Goal: Task Accomplishment & Management: Use online tool/utility

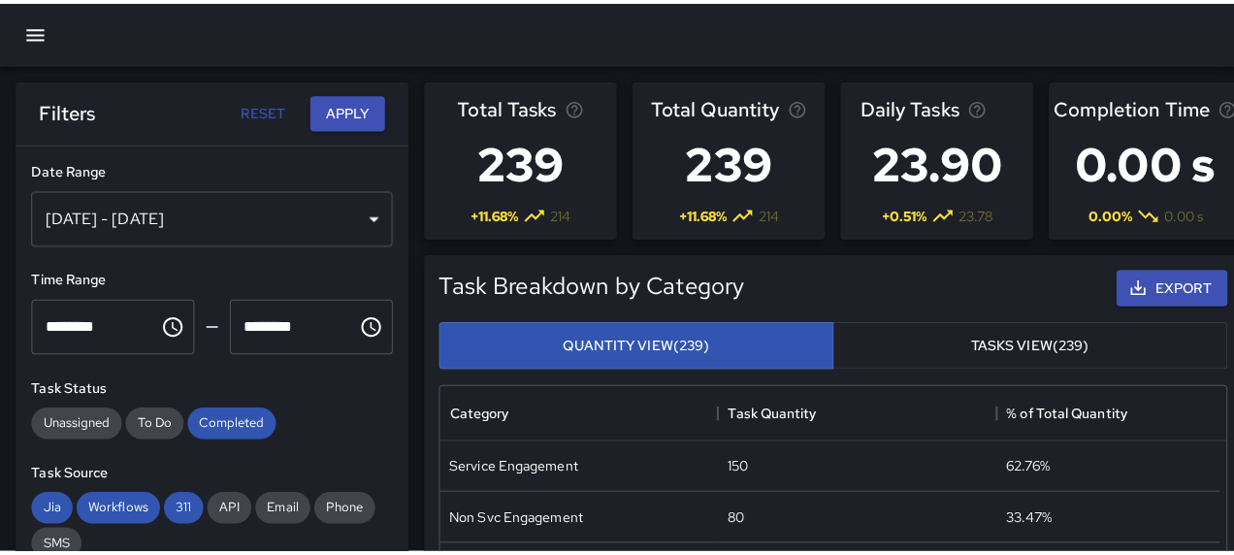
scroll to position [566, 739]
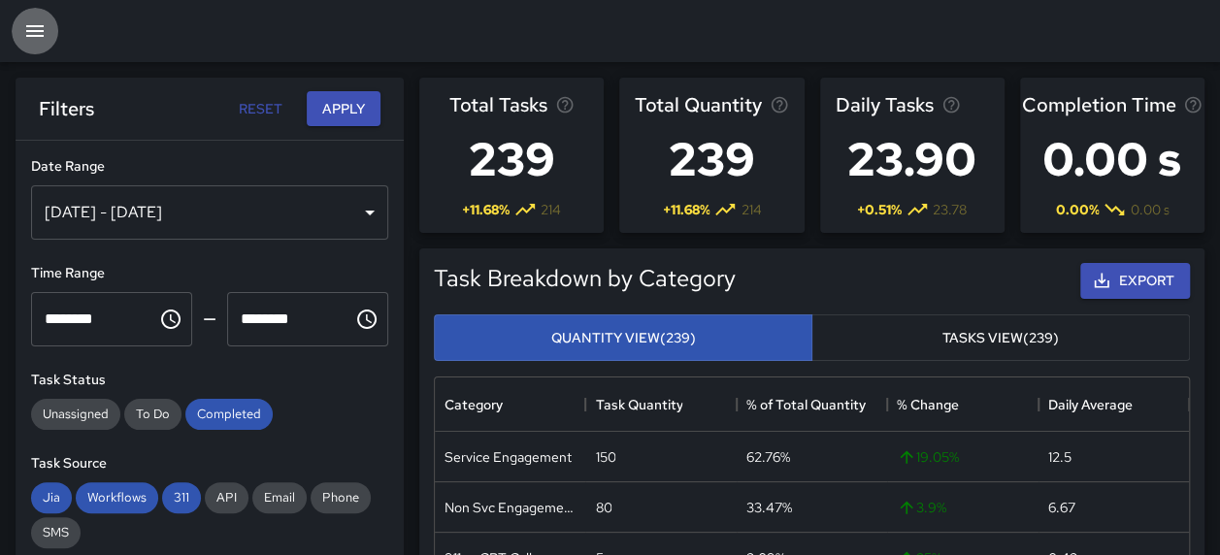
click at [43, 37] on icon "button" at bounding box center [34, 31] width 17 height 12
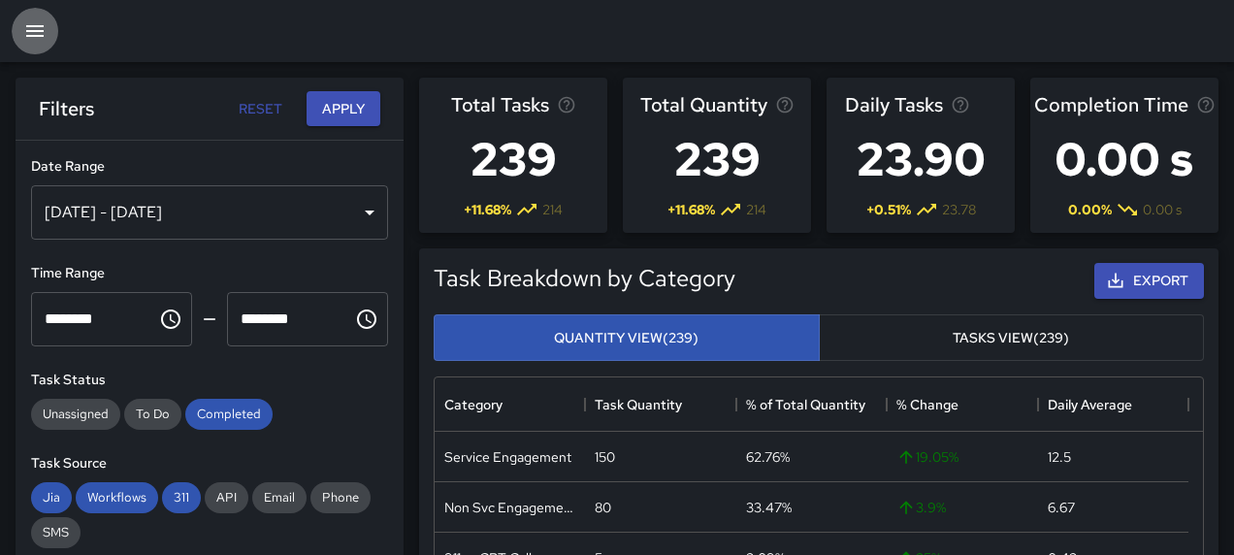
scroll to position [16, 16]
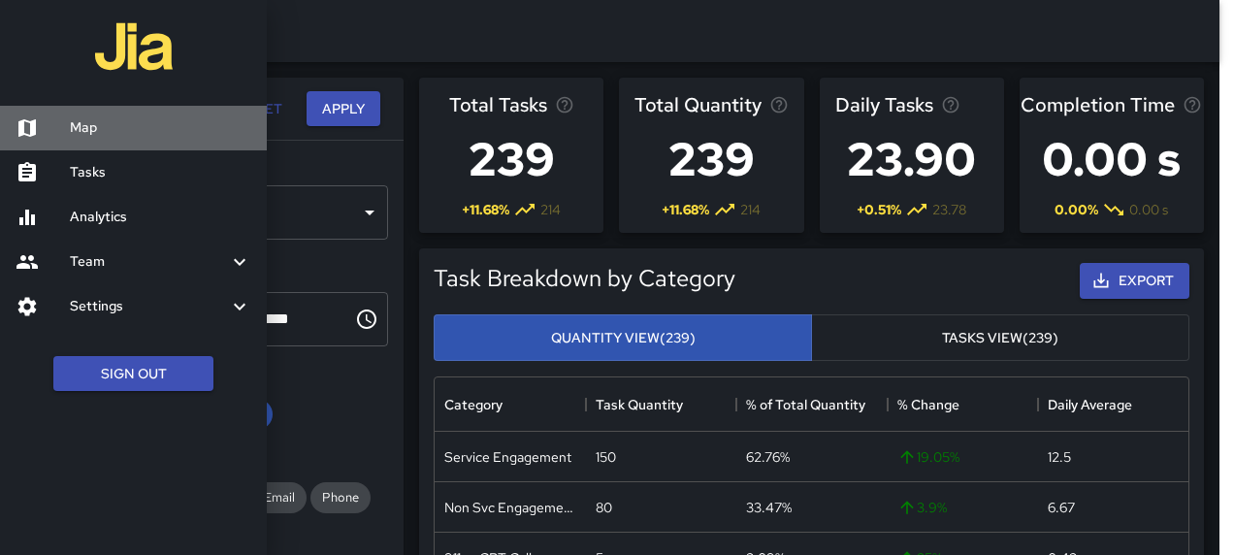
click at [87, 128] on h6 "Map" at bounding box center [160, 127] width 181 height 21
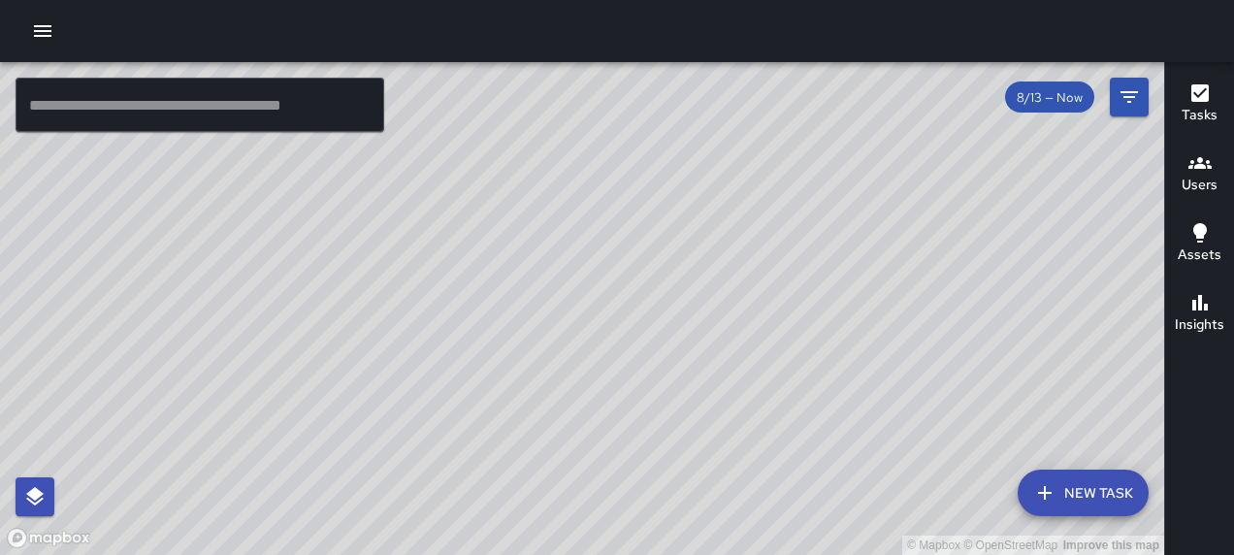
click at [1209, 97] on icon "button" at bounding box center [1200, 93] width 23 height 23
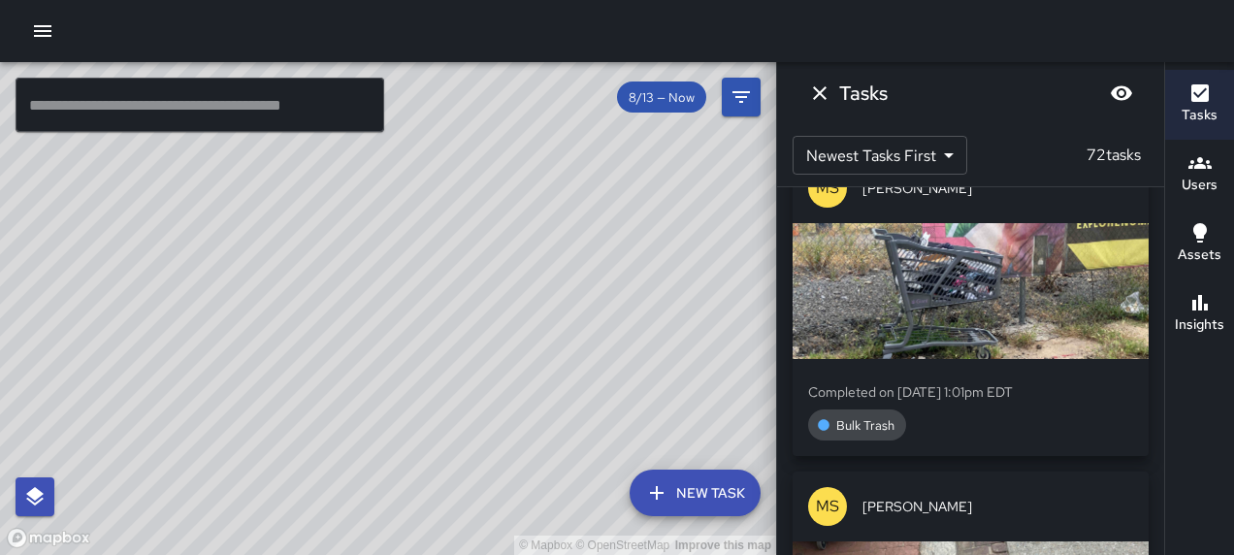
scroll to position [2926, 0]
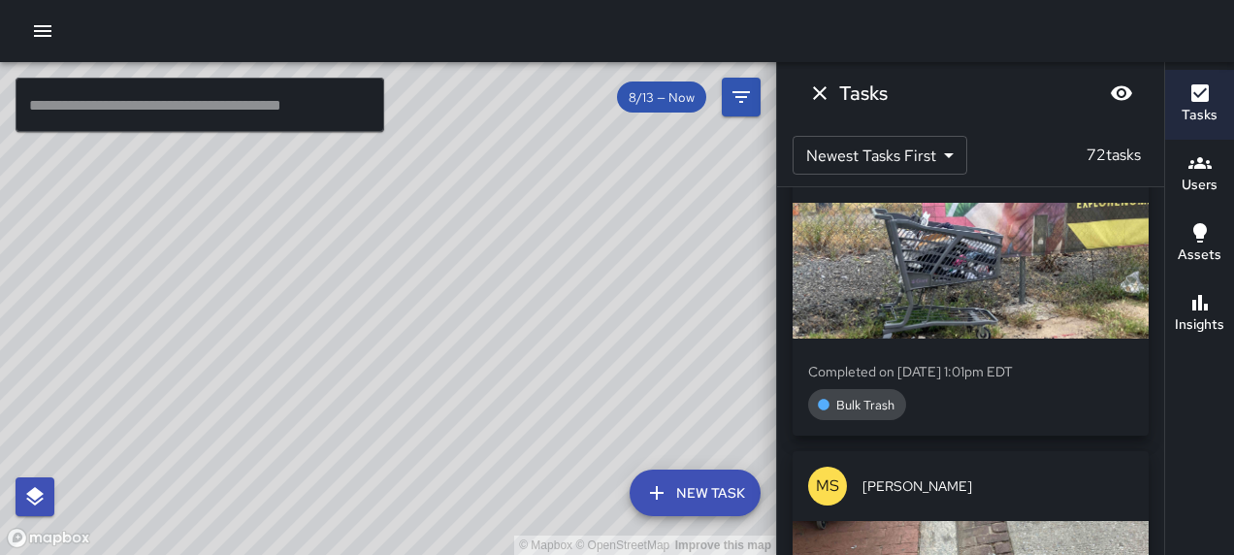
click at [947, 339] on div "button" at bounding box center [971, 271] width 356 height 136
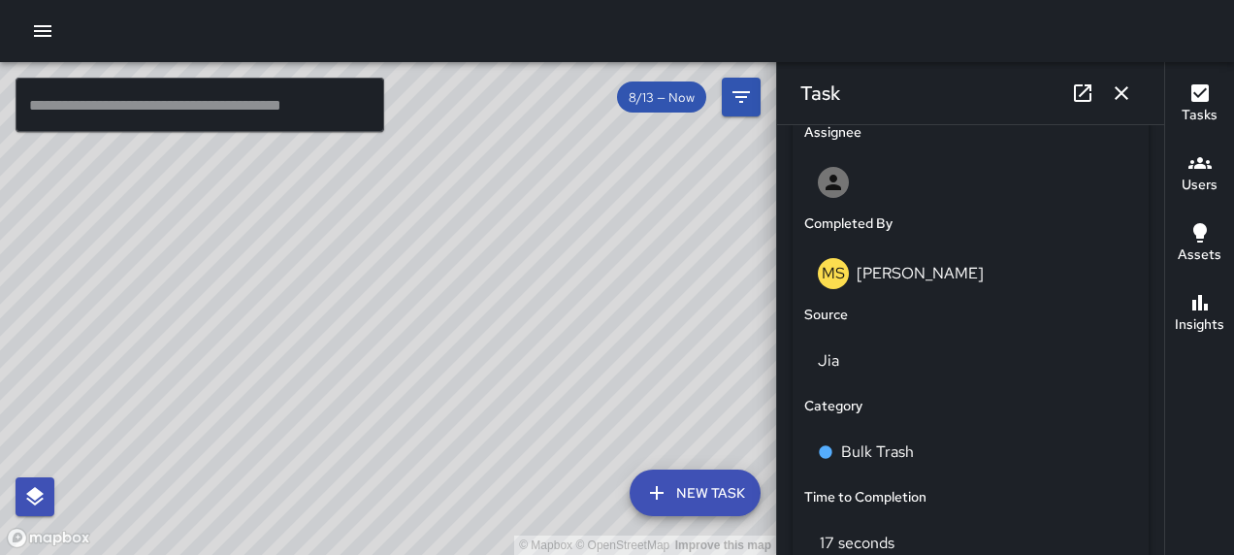
scroll to position [1160, 0]
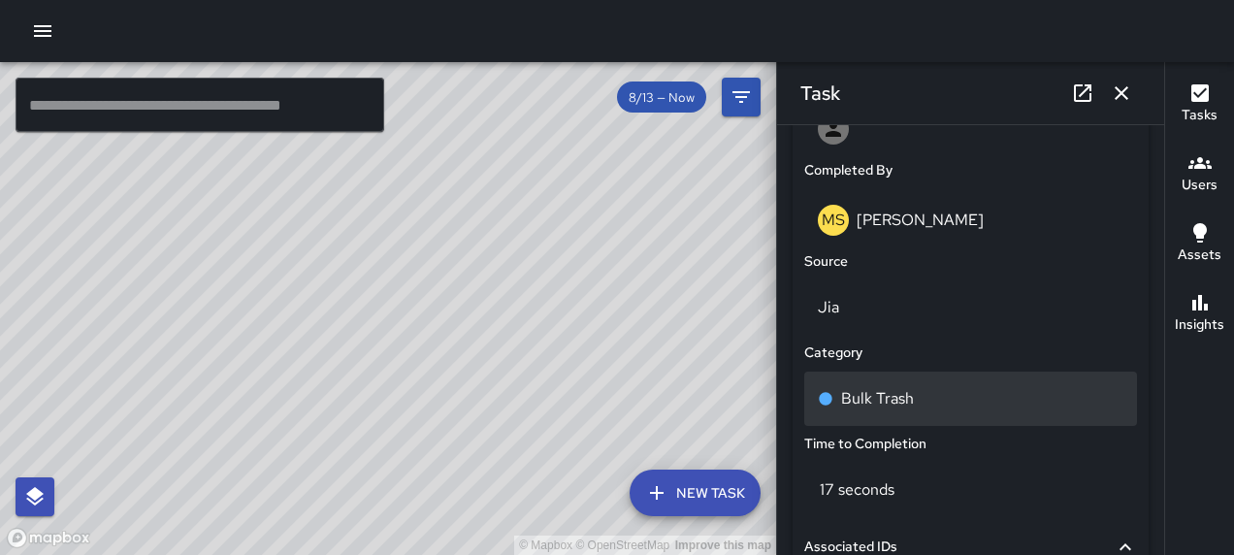
click at [878, 398] on p "Bulk Trash" at bounding box center [877, 398] width 73 height 23
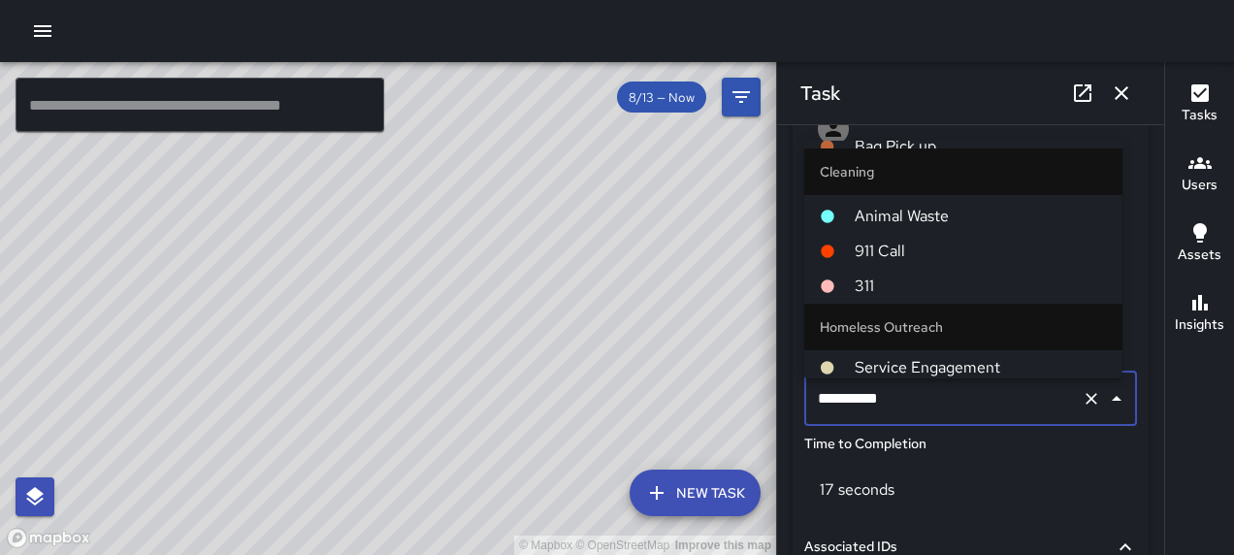
scroll to position [1067, 0]
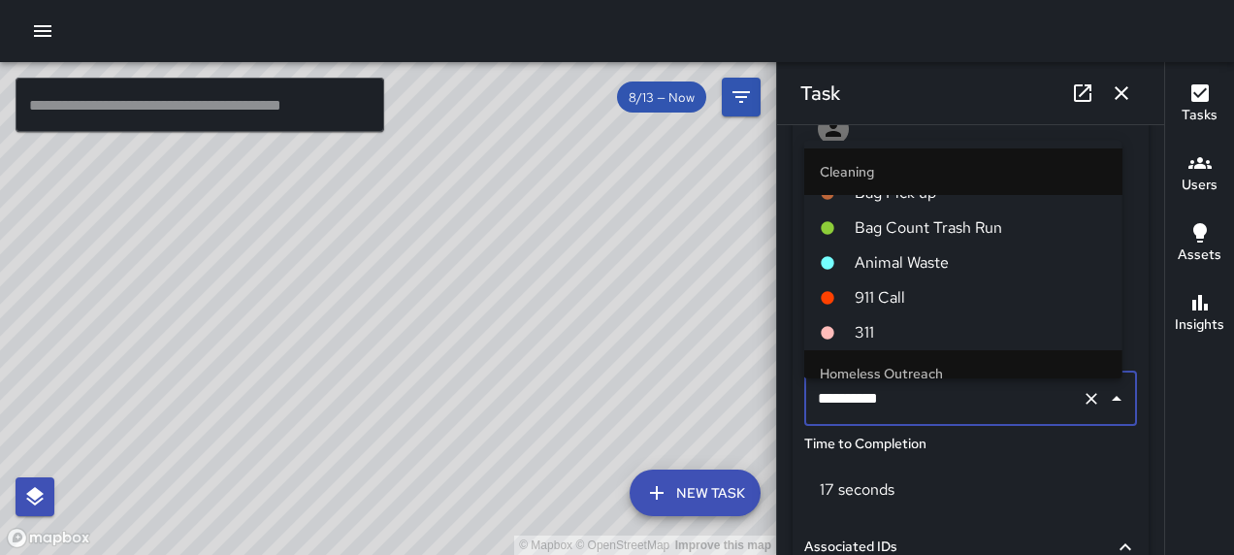
click at [889, 328] on span "311" at bounding box center [981, 332] width 252 height 23
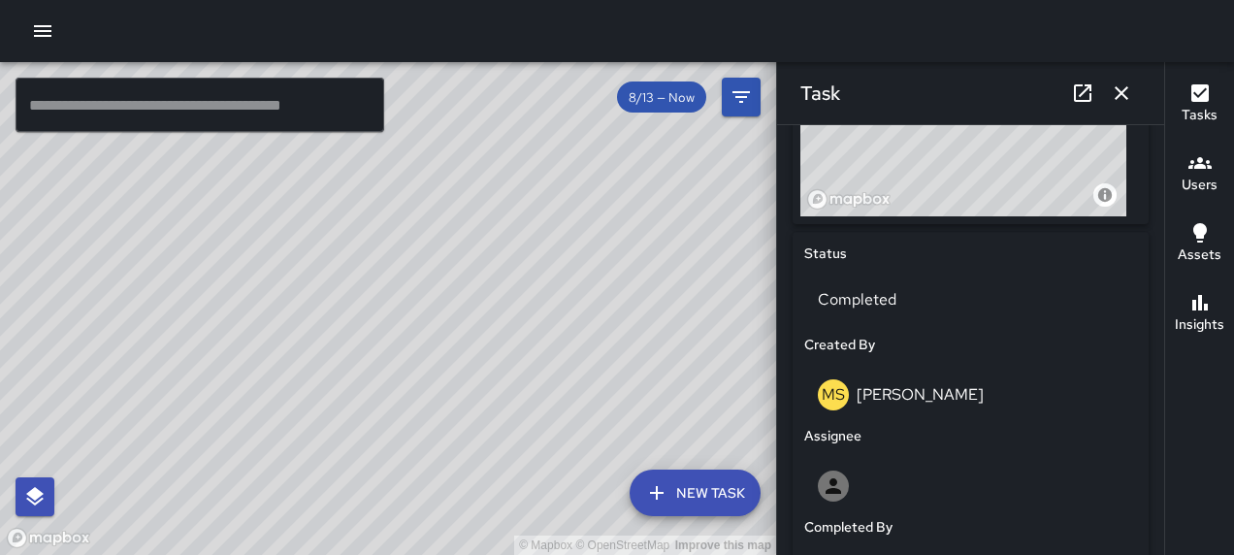
scroll to position [834, 0]
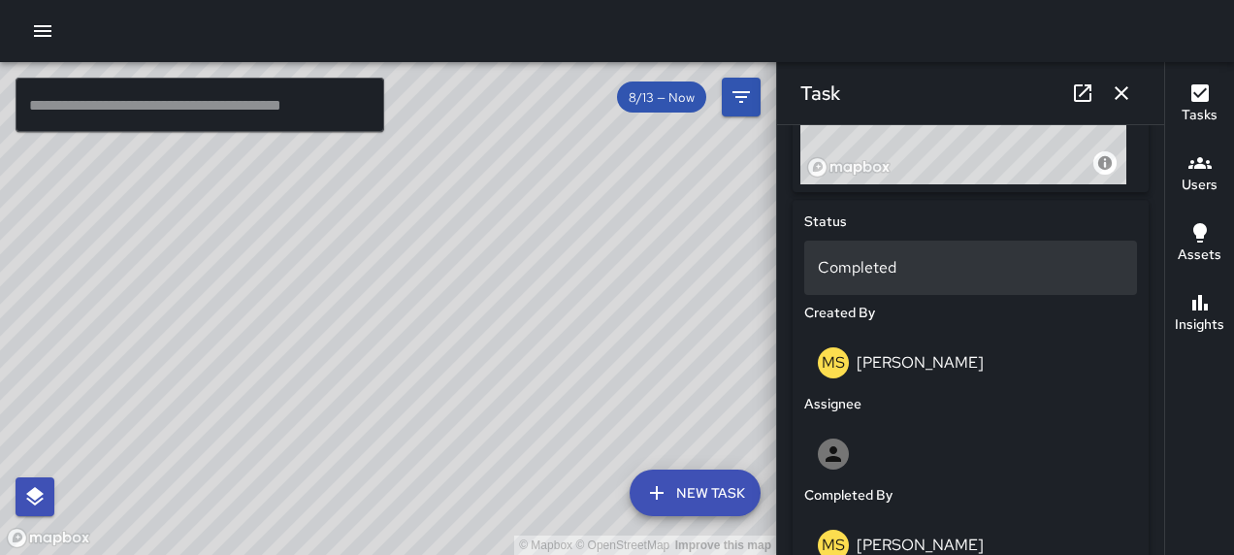
click at [870, 273] on p "Completed" at bounding box center [971, 267] width 306 height 23
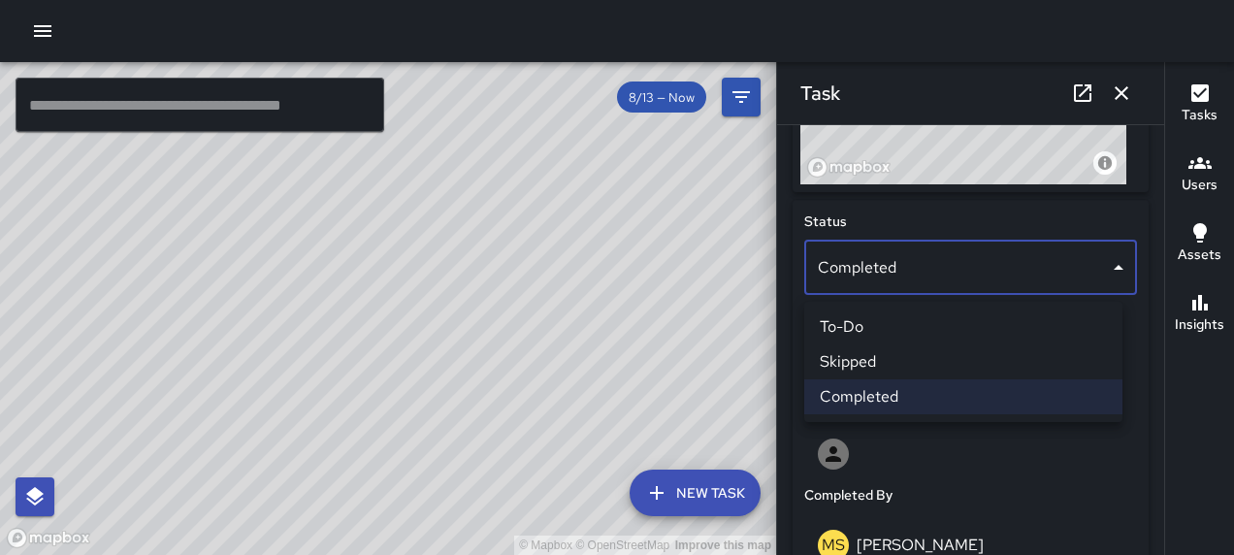
click at [877, 320] on li "To-Do" at bounding box center [963, 327] width 318 height 35
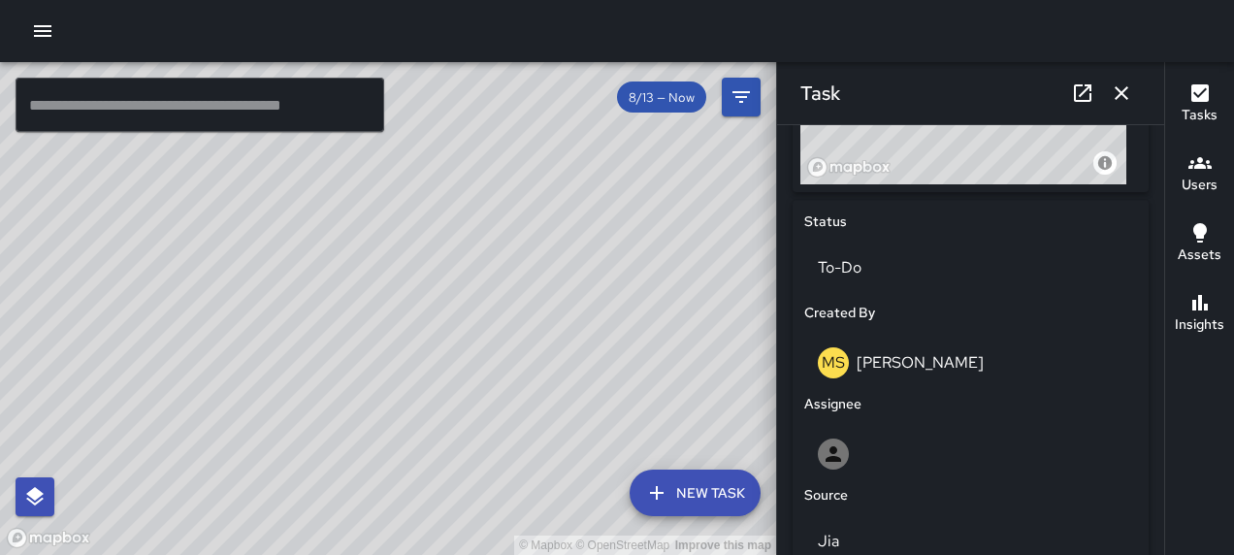
drag, startPoint x: 1110, startPoint y: 102, endPoint x: 1116, endPoint y: 93, distance: 10.5
click at [1110, 101] on icon "button" at bounding box center [1121, 93] width 23 height 23
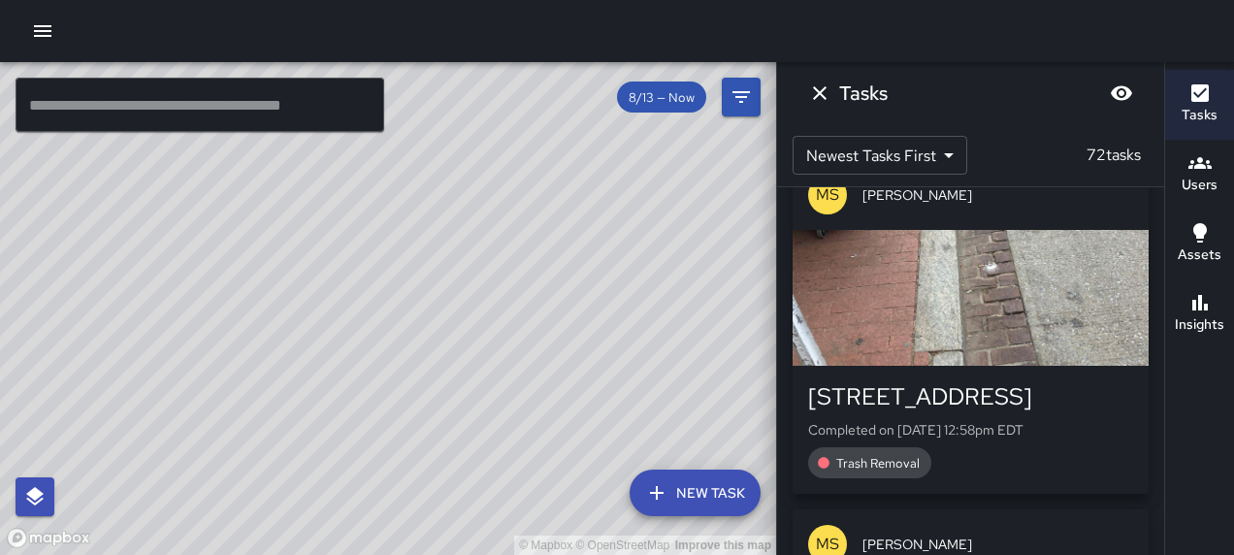
scroll to position [3315, 0]
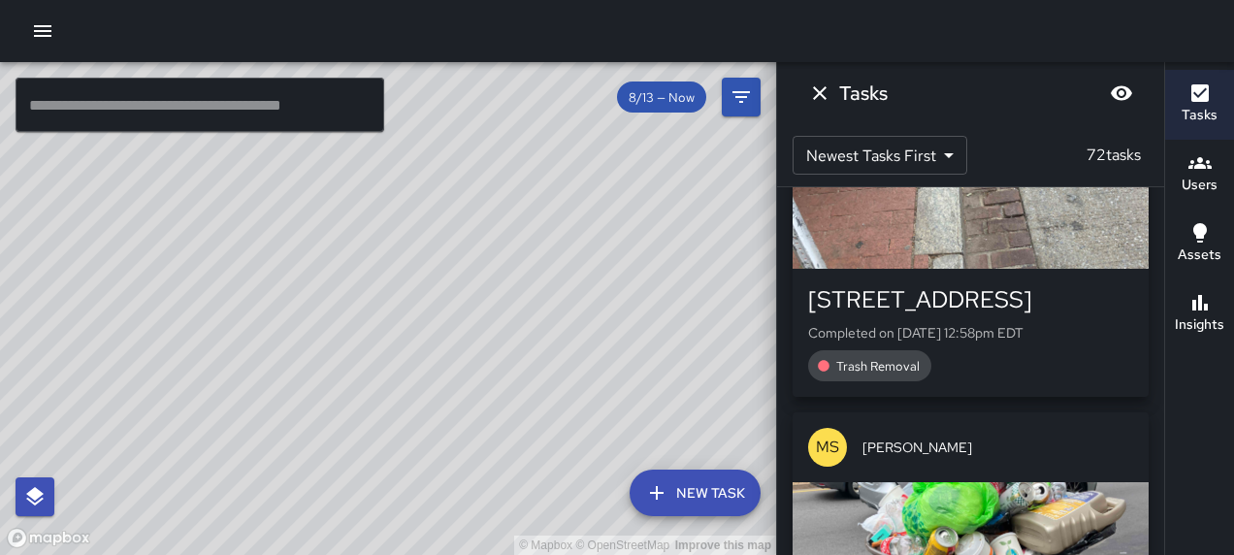
click at [966, 269] on div "button" at bounding box center [971, 201] width 356 height 136
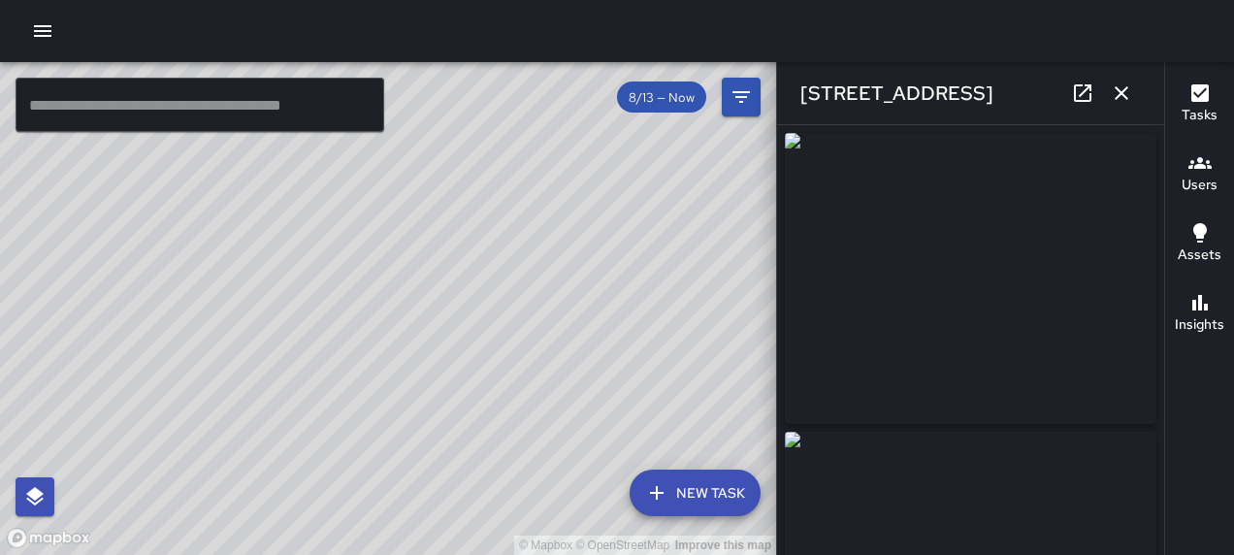
type input "**********"
click at [1114, 92] on icon "button" at bounding box center [1121, 93] width 23 height 23
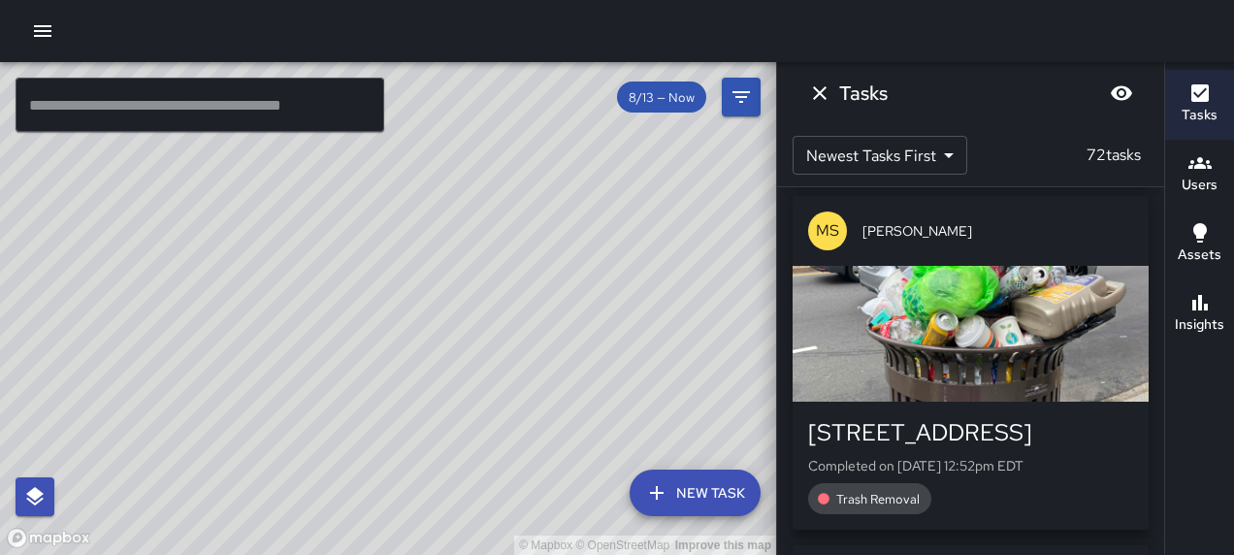
scroll to position [3509, 0]
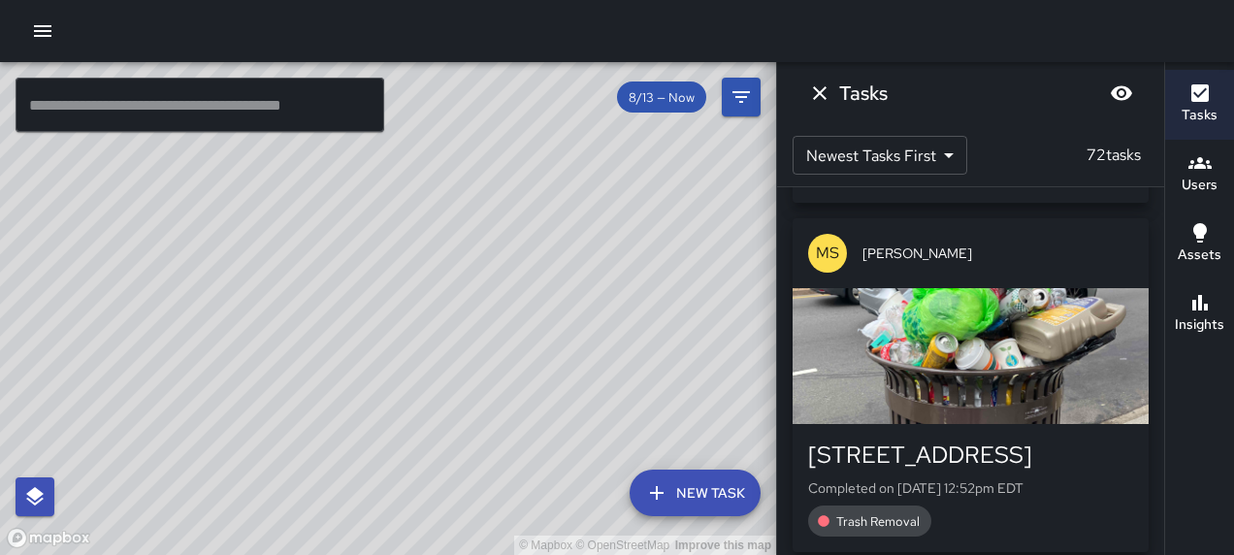
click at [951, 424] on div "button" at bounding box center [971, 356] width 356 height 136
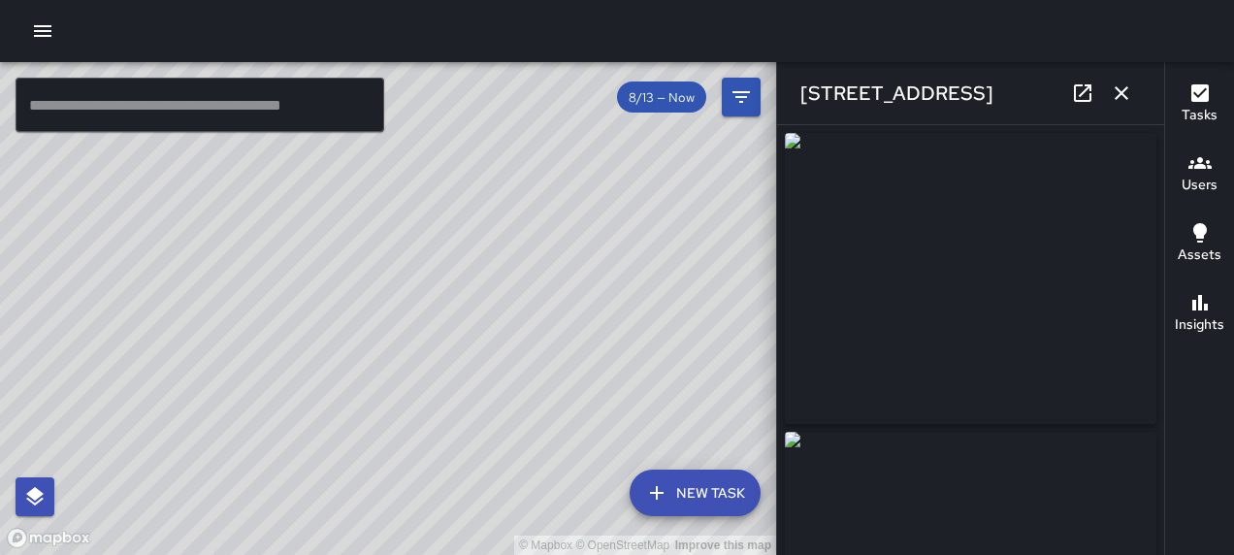
type input "**********"
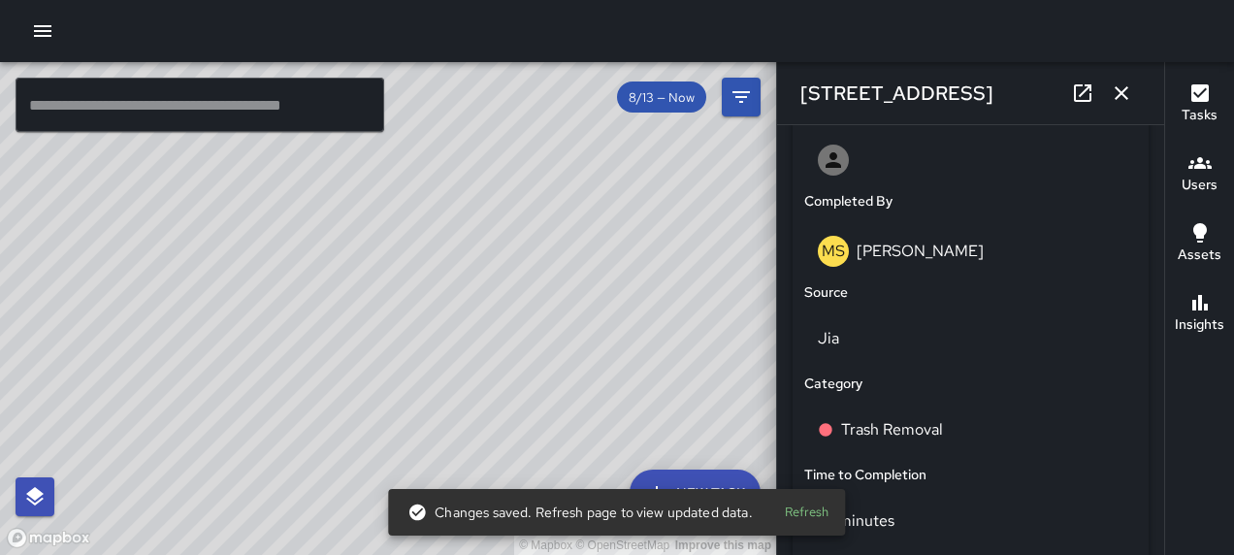
scroll to position [1141, 0]
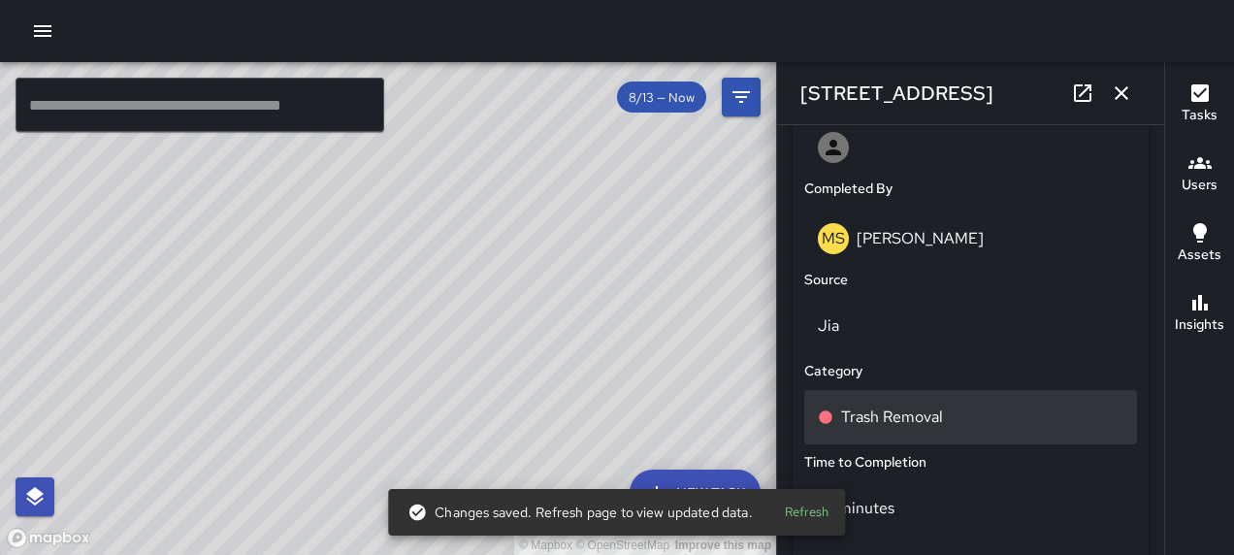
click at [954, 437] on div "Trash Removal" at bounding box center [970, 417] width 333 height 54
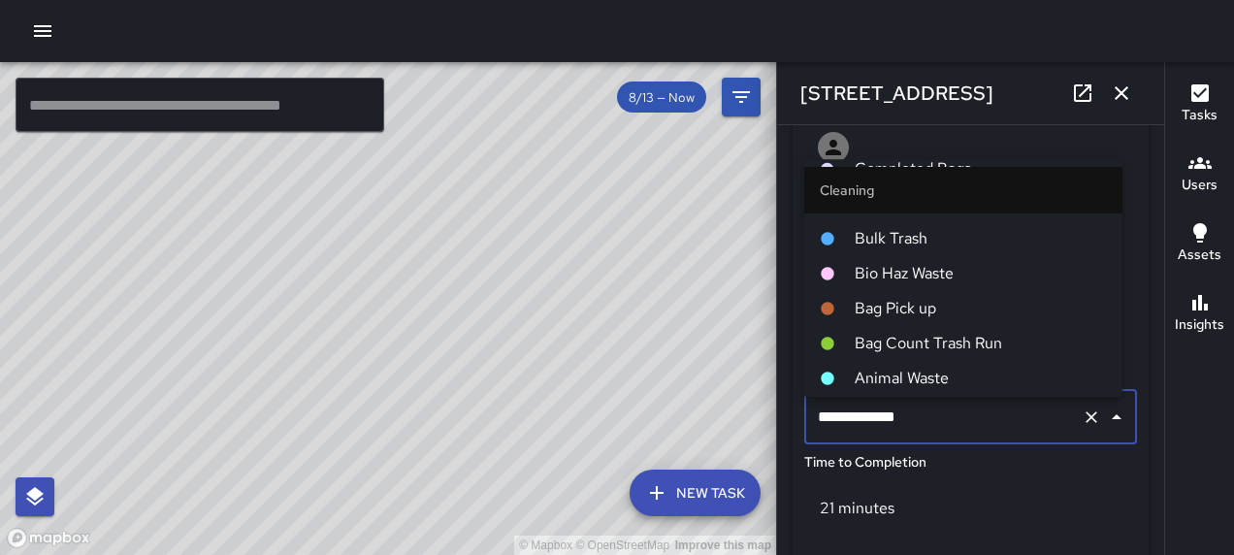
scroll to position [776, 0]
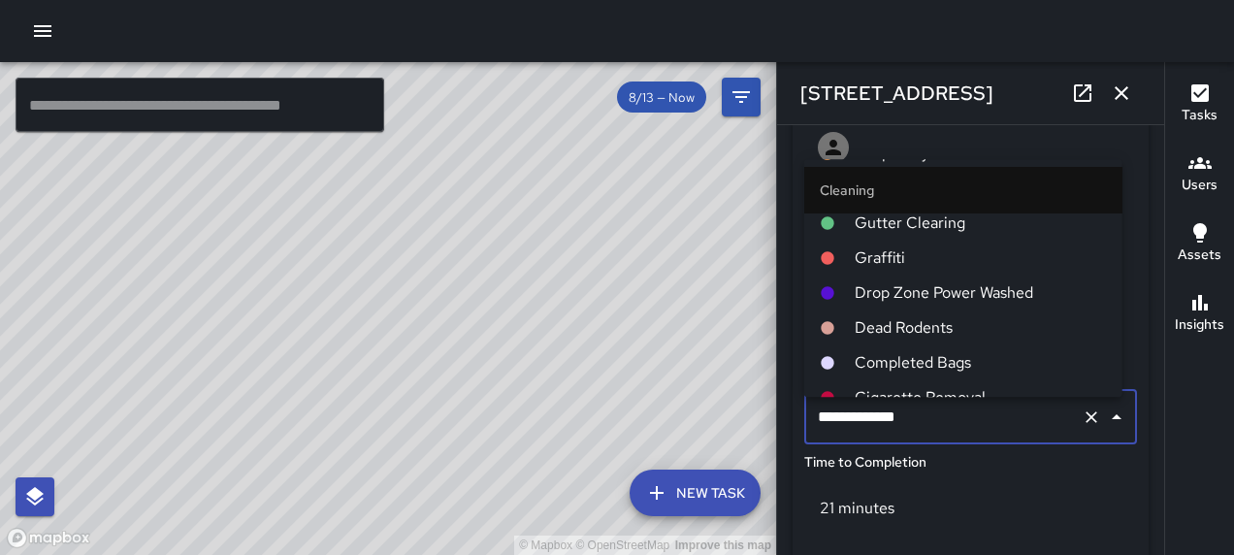
click at [898, 366] on span "Completed Bags" at bounding box center [981, 363] width 252 height 23
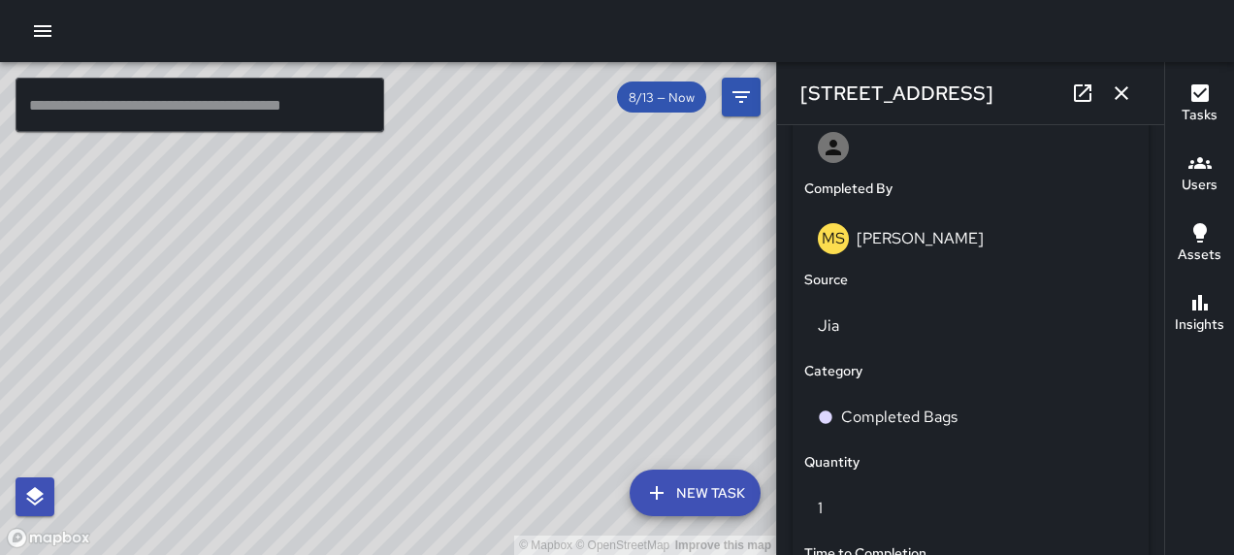
click at [1126, 85] on icon "button" at bounding box center [1121, 93] width 23 height 23
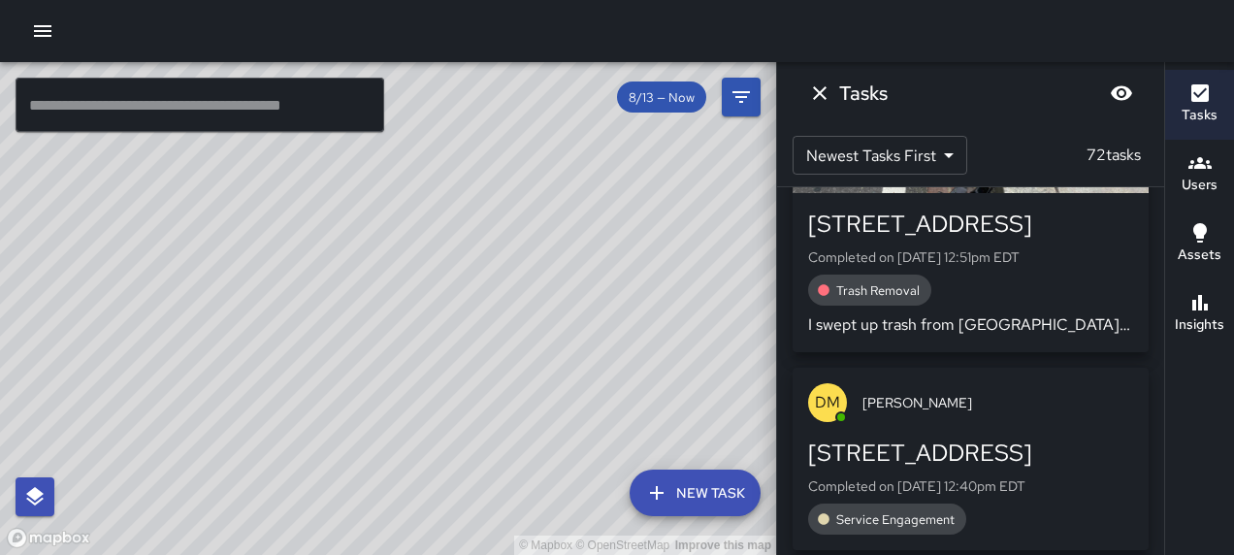
scroll to position [4091, 0]
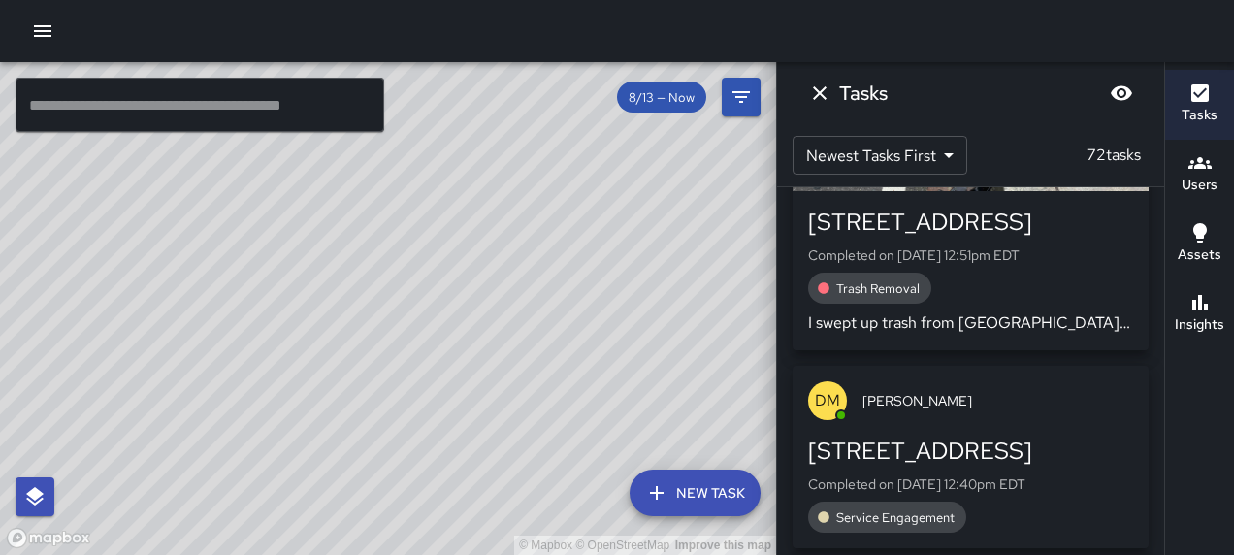
click at [987, 191] on div "button" at bounding box center [971, 123] width 356 height 136
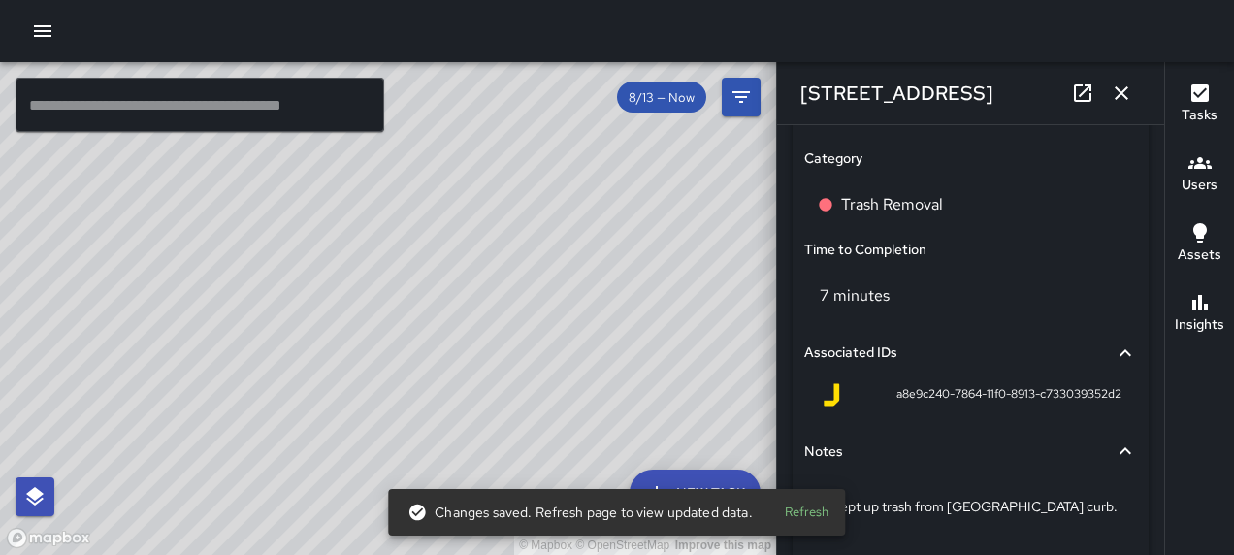
scroll to position [1348, 0]
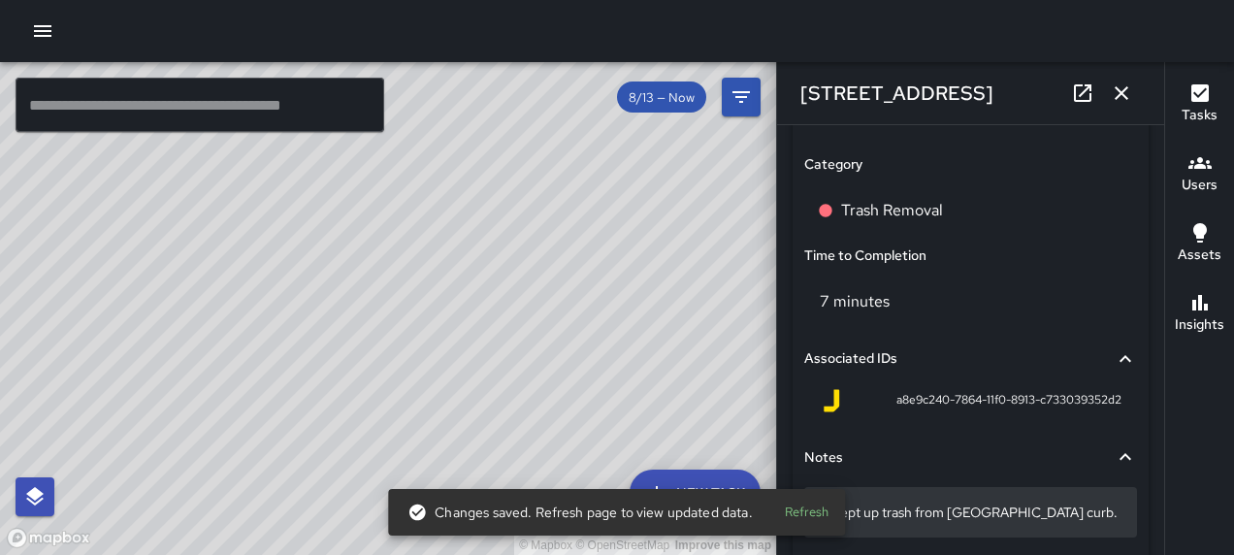
click at [1054, 514] on p "I swept up trash from [GEOGRAPHIC_DATA] curb." at bounding box center [971, 512] width 306 height 19
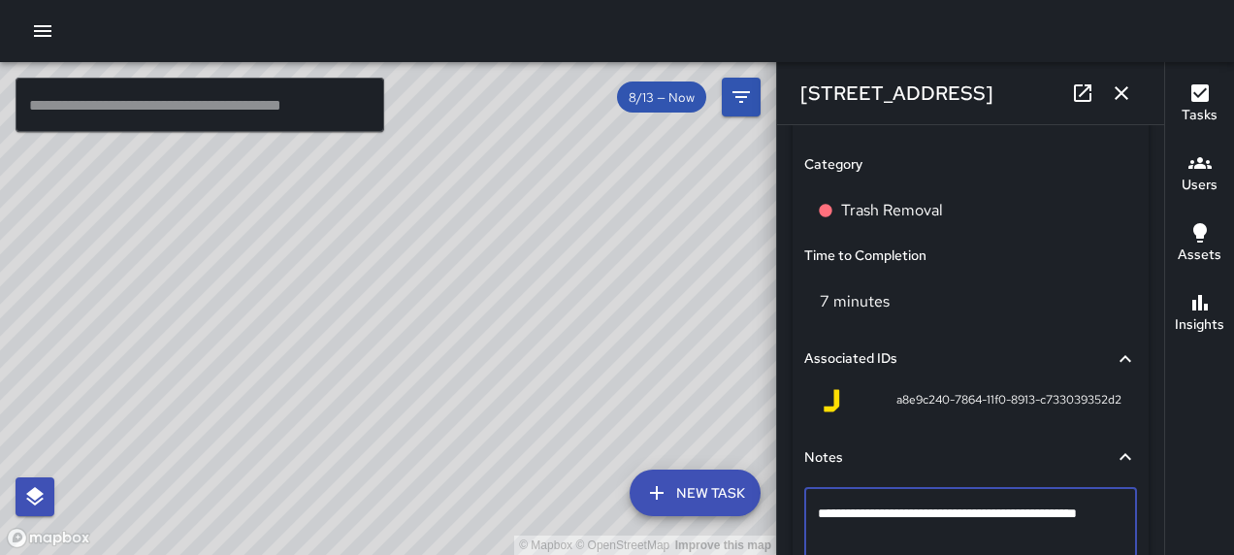
type textarea "**********"
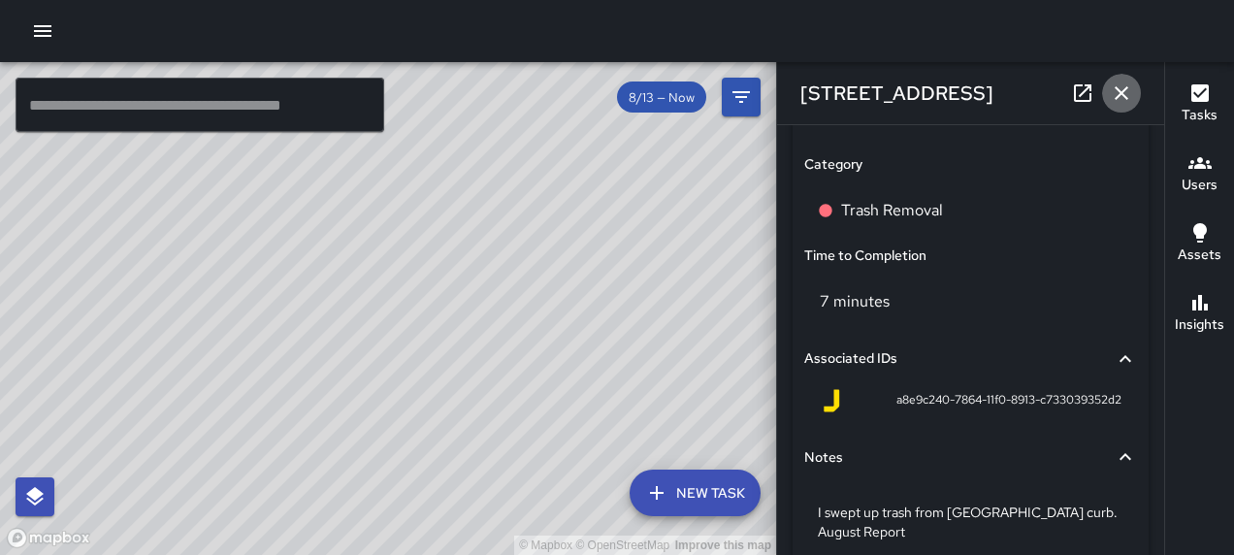
click at [1126, 86] on icon "button" at bounding box center [1121, 93] width 23 height 23
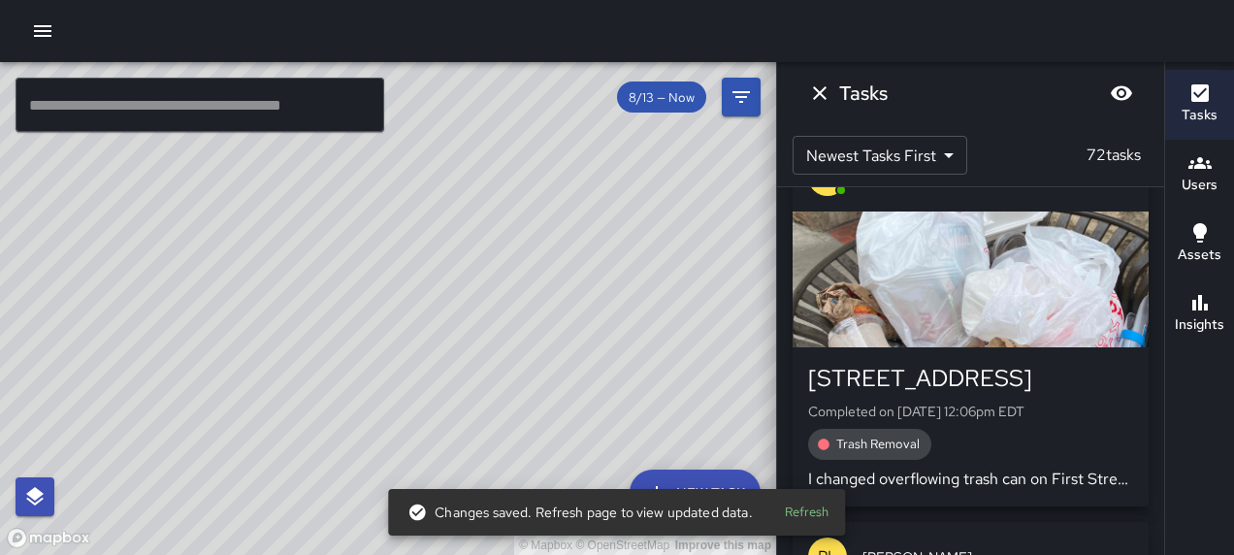
scroll to position [6031, 0]
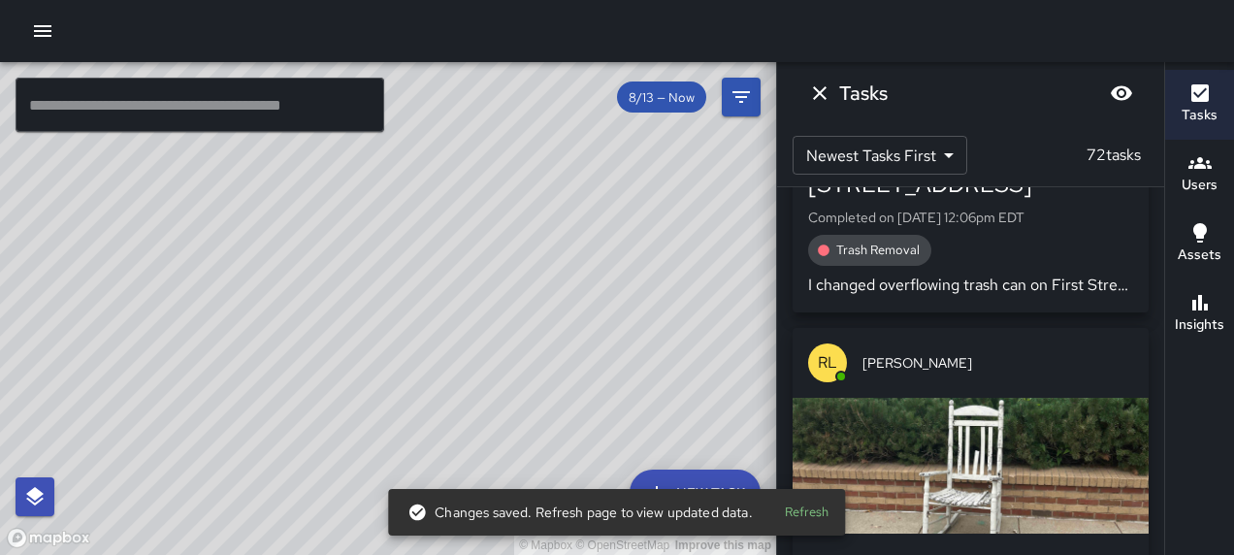
click at [1016, 153] on div "button" at bounding box center [971, 85] width 356 height 136
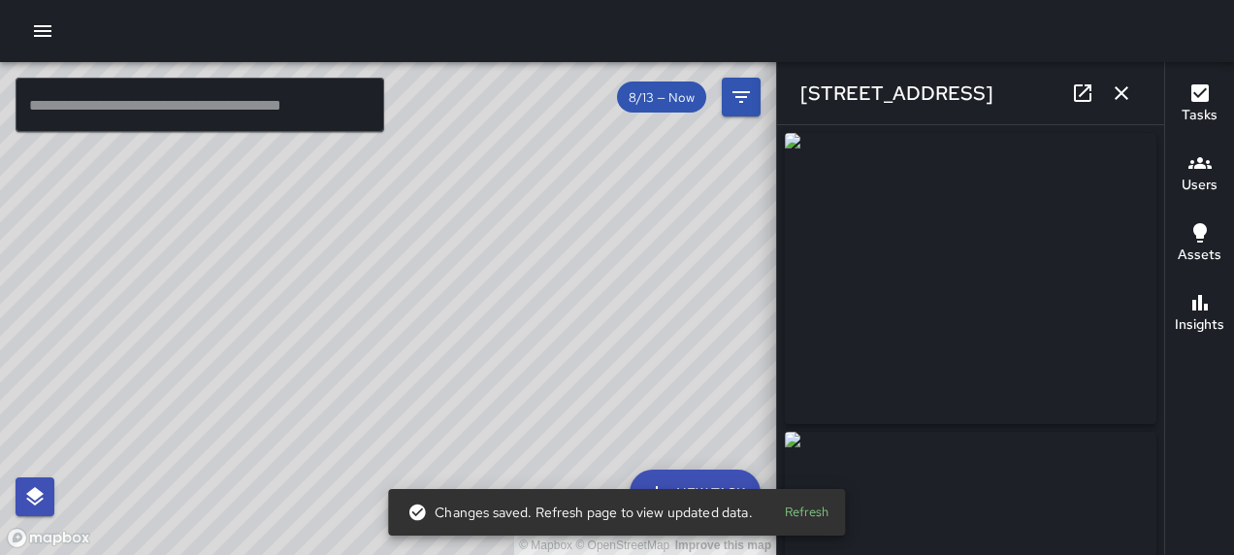
type input "**********"
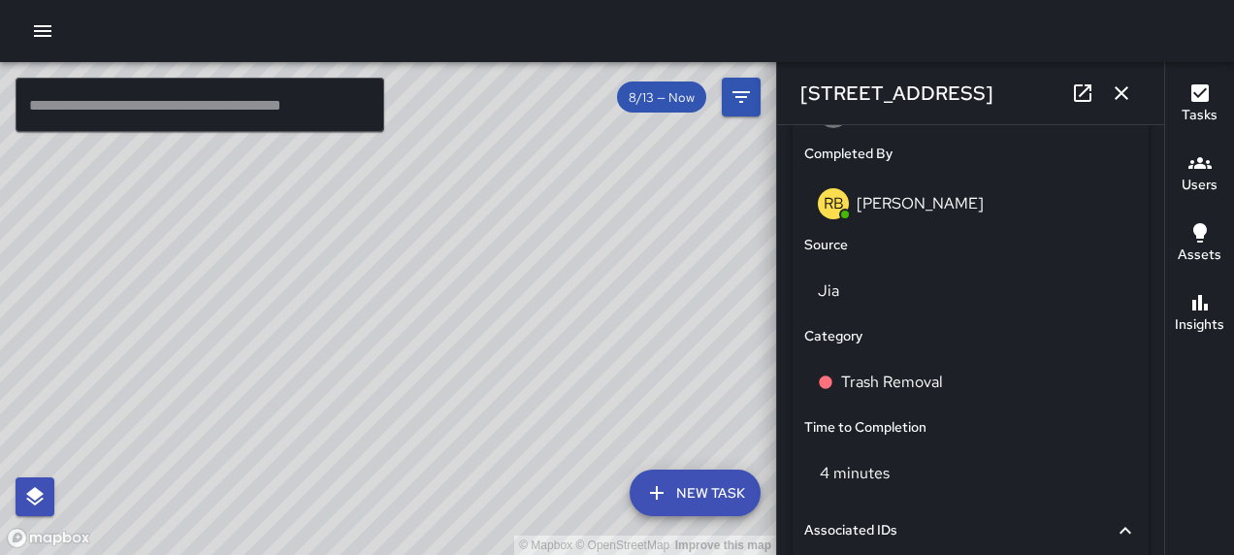
scroll to position [1192, 0]
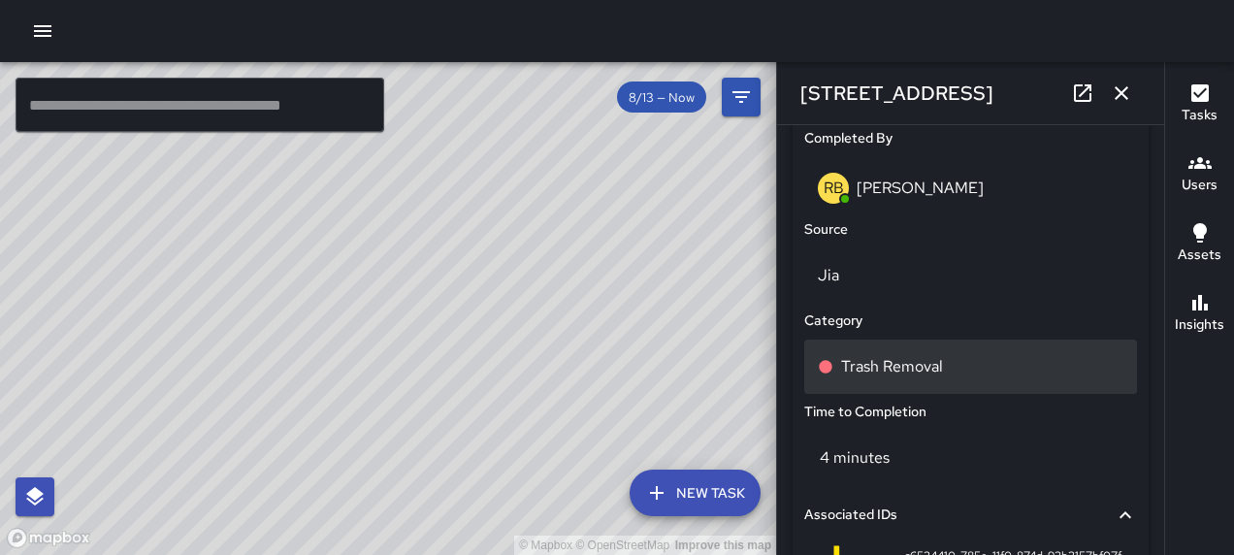
click at [900, 367] on p "Trash Removal" at bounding box center [892, 366] width 102 height 23
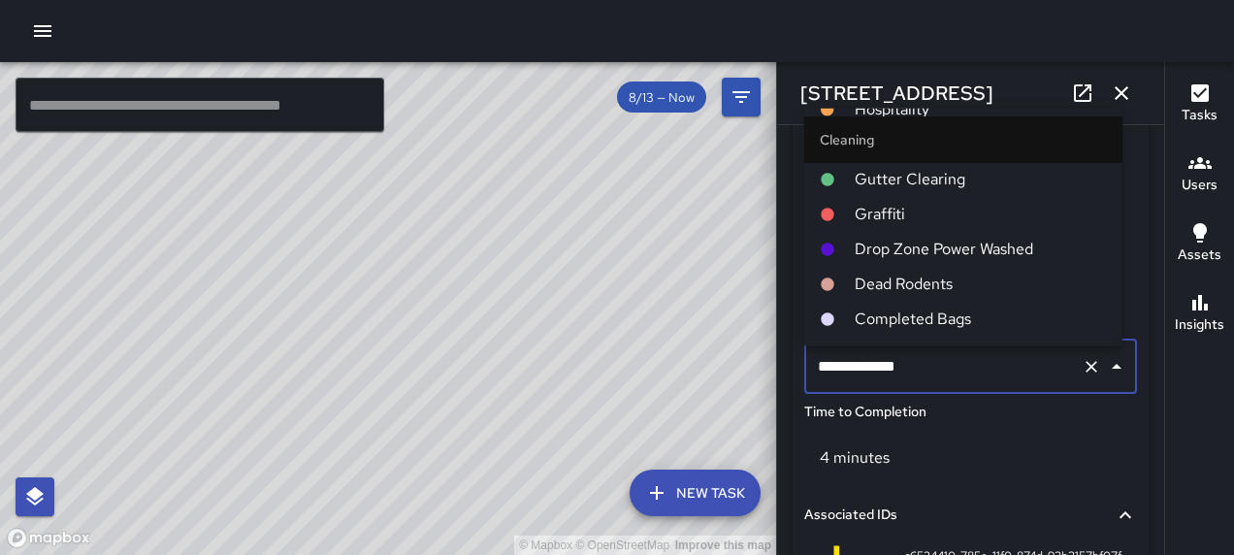
scroll to position [873, 0]
click at [920, 217] on span "Completed Bags" at bounding box center [981, 215] width 252 height 23
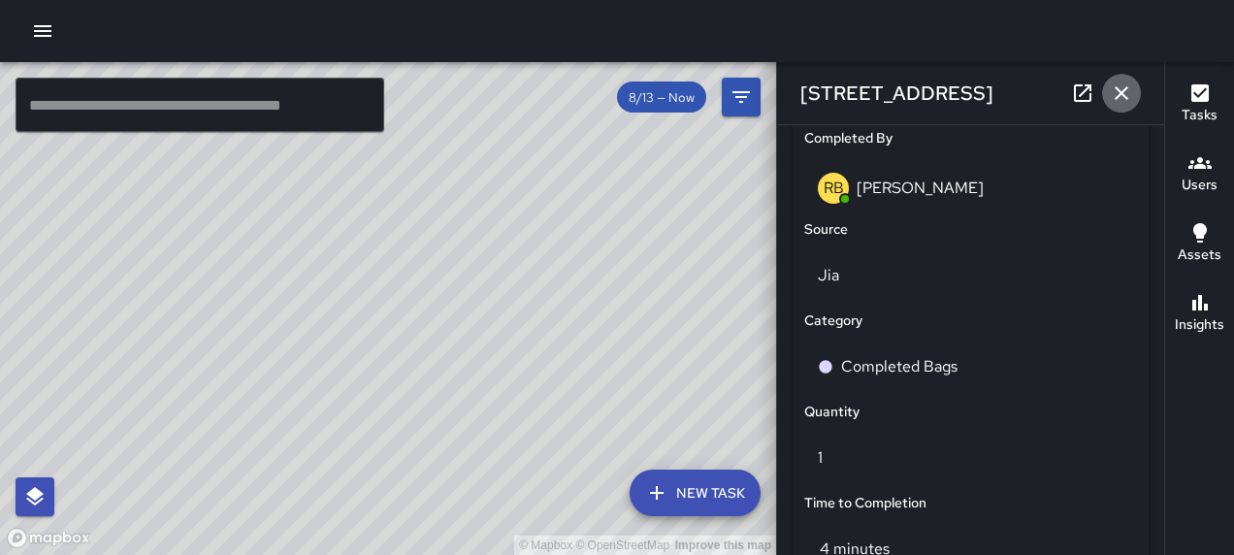
click at [1118, 93] on icon "button" at bounding box center [1121, 93] width 23 height 23
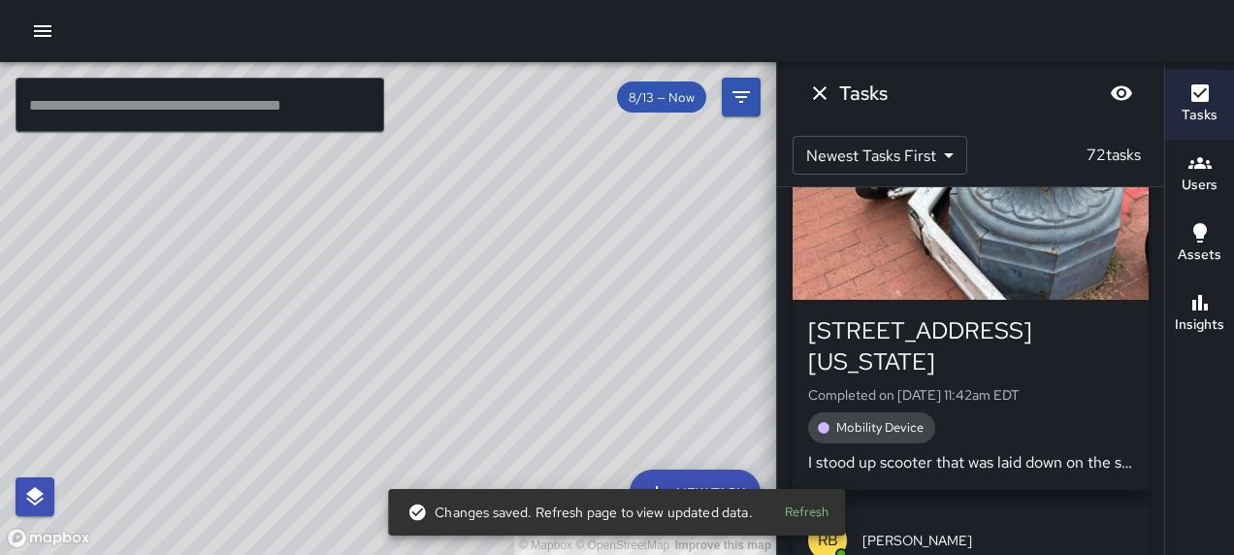
scroll to position [7685, 0]
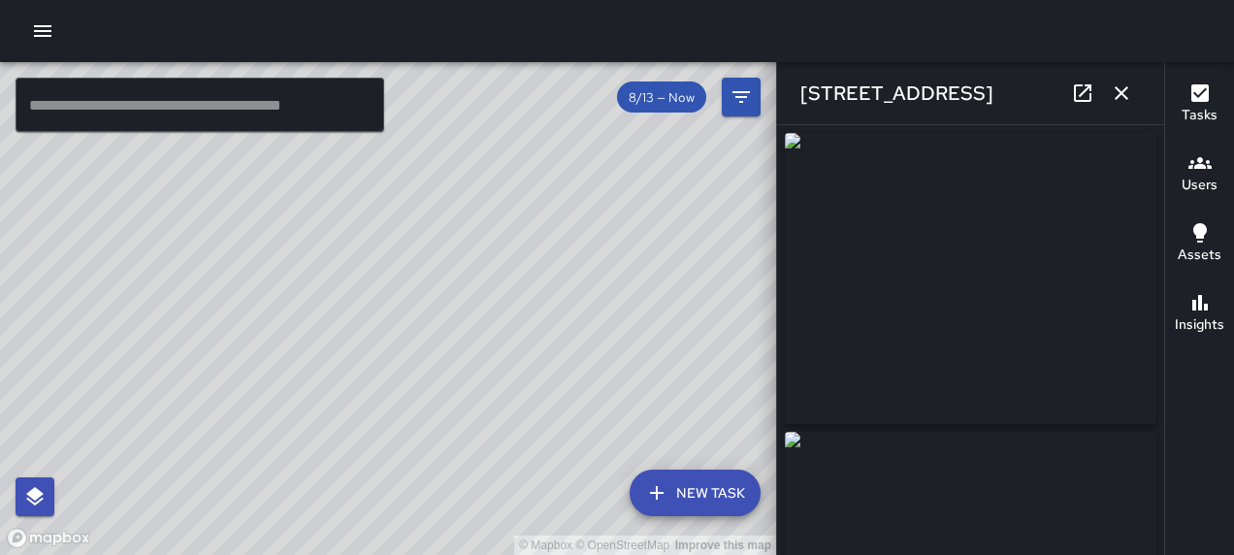
type input "**********"
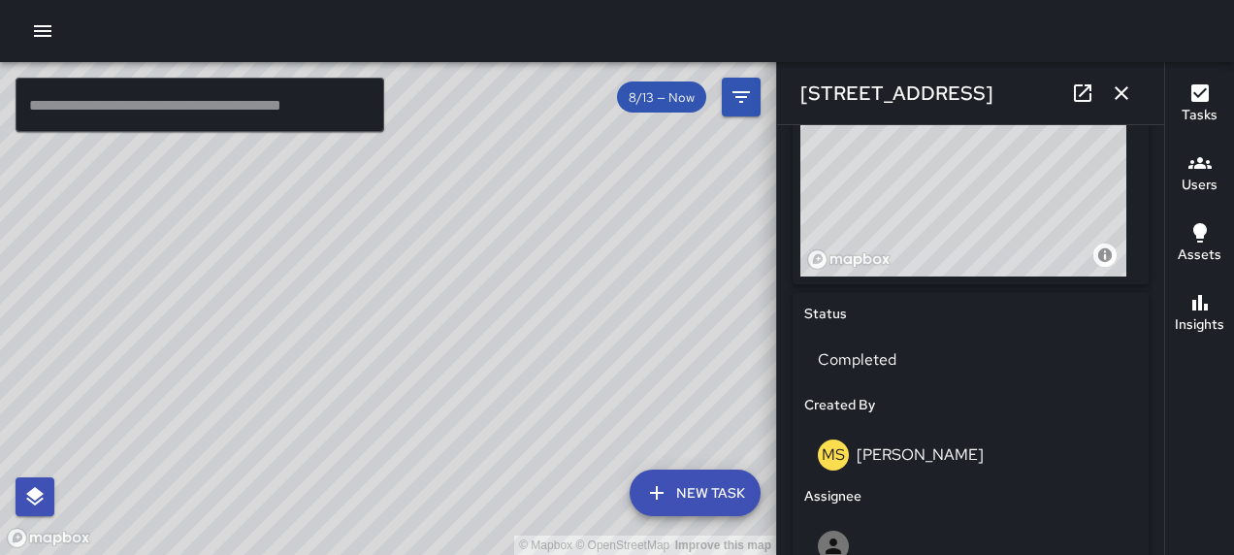
scroll to position [770, 0]
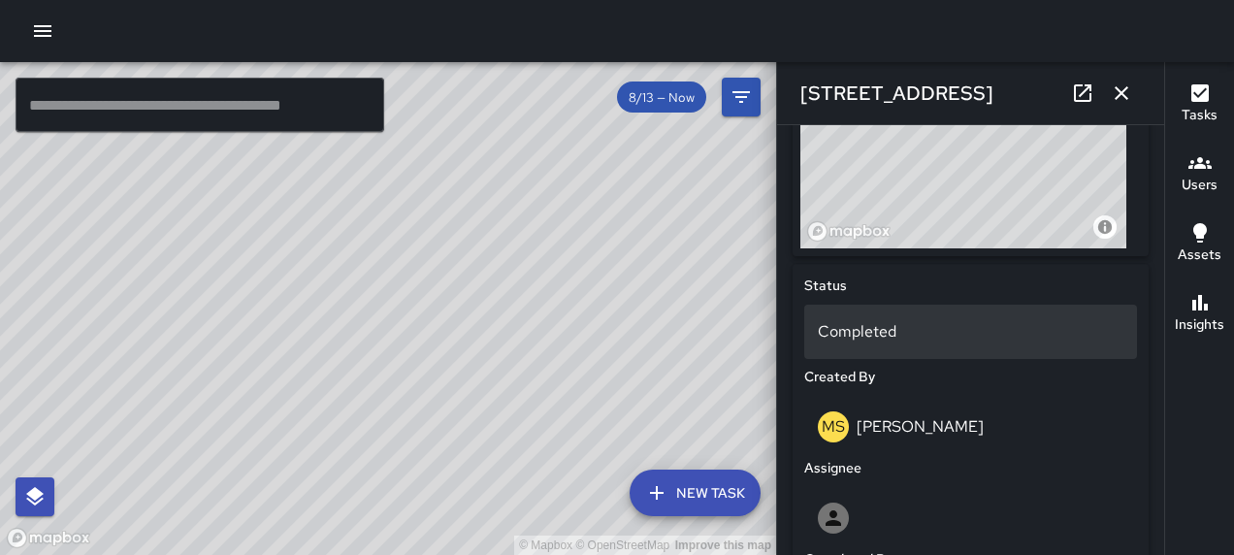
click at [1014, 336] on p "Completed" at bounding box center [971, 331] width 306 height 23
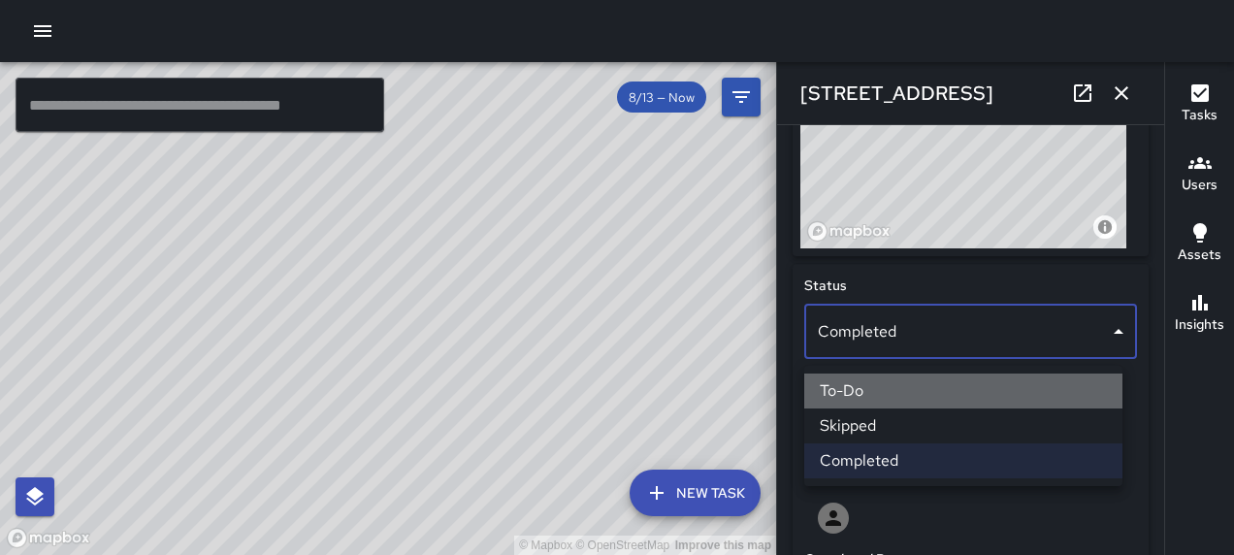
click at [939, 387] on li "To-Do" at bounding box center [963, 391] width 318 height 35
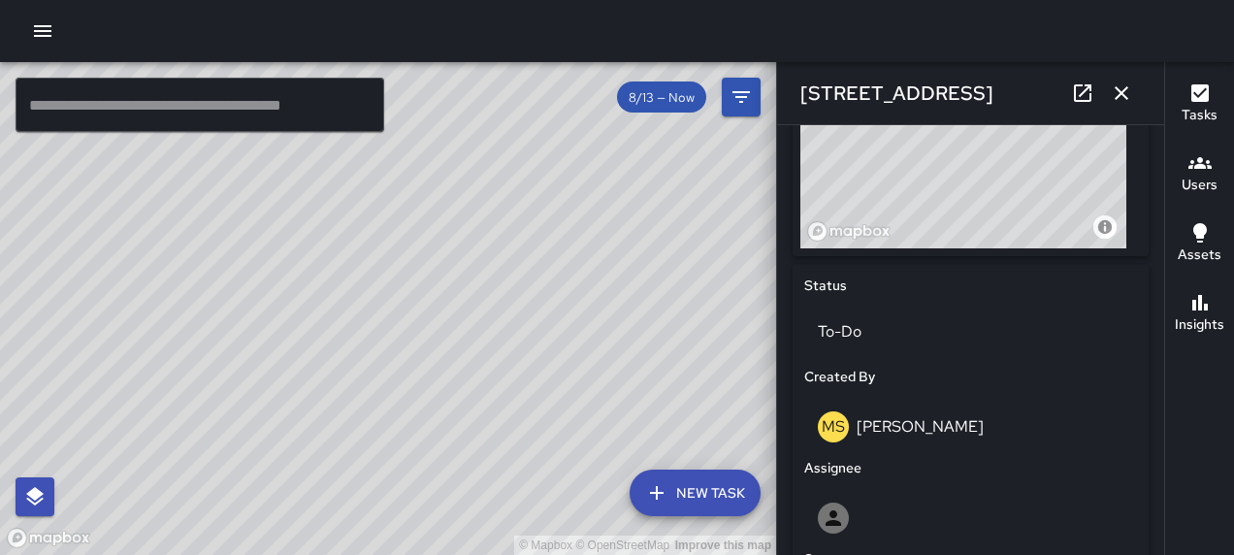
drag, startPoint x: 1113, startPoint y: 89, endPoint x: 1115, endPoint y: 104, distance: 14.7
click at [1113, 88] on icon "button" at bounding box center [1121, 93] width 23 height 23
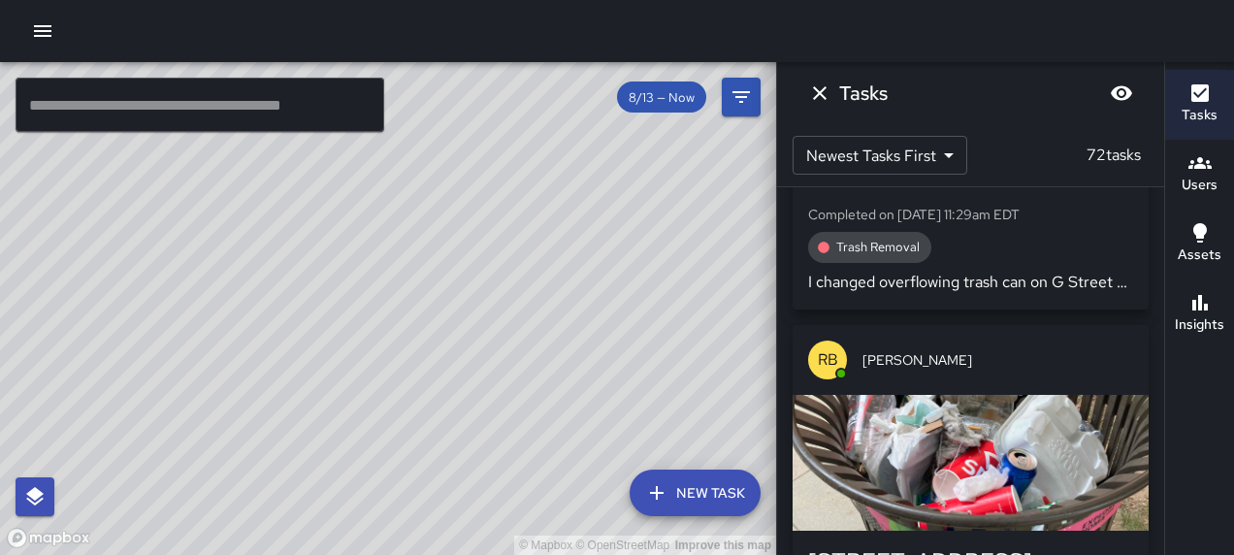
scroll to position [8946, 0]
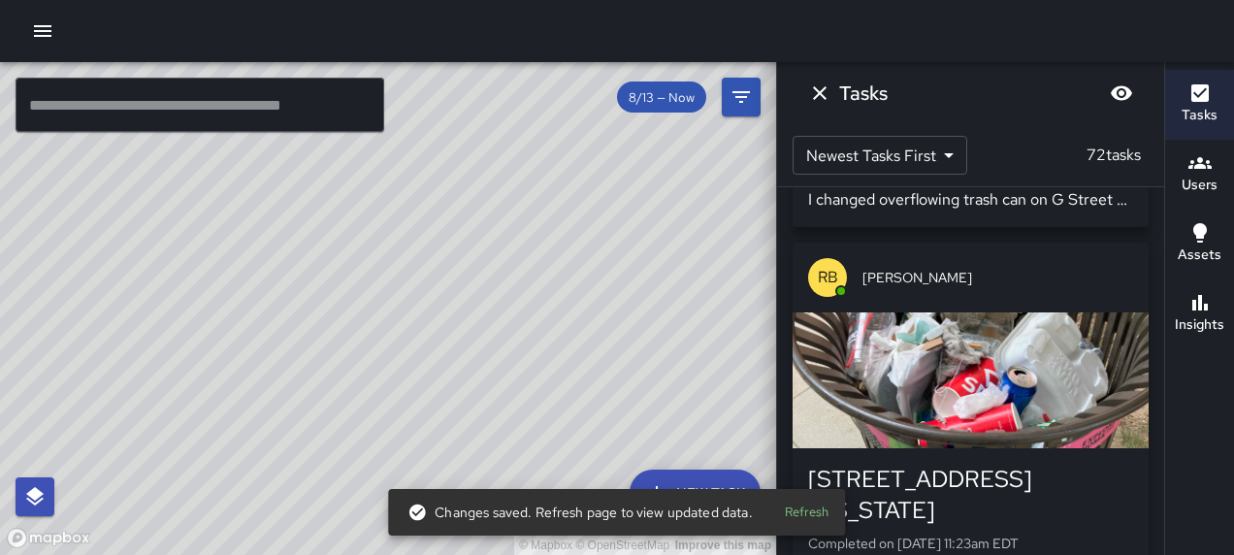
click at [981, 99] on div "button" at bounding box center [971, 31] width 356 height 136
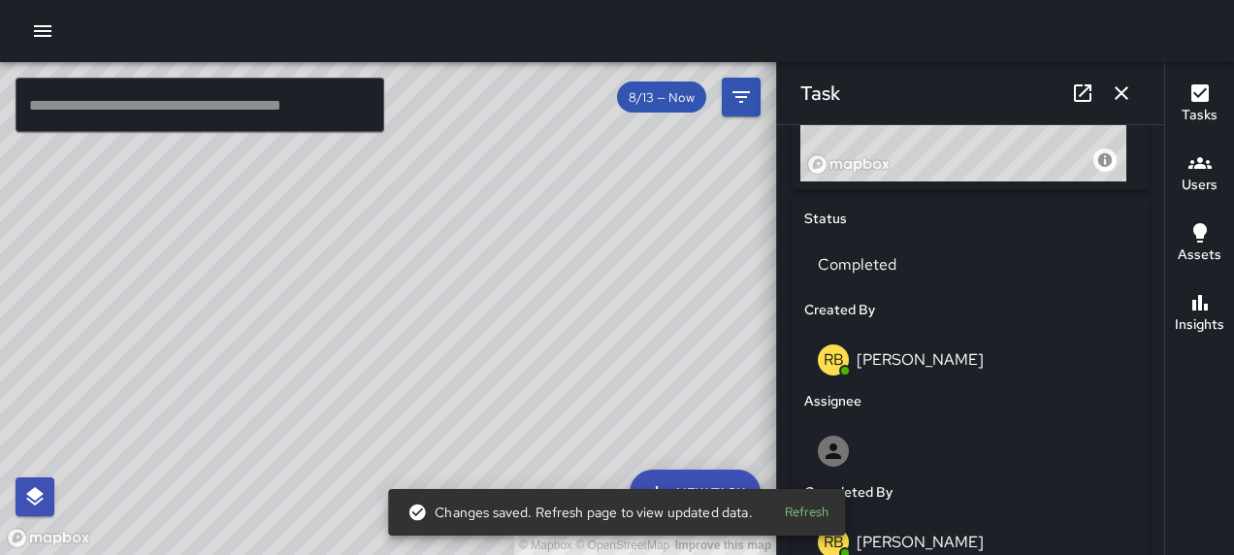
scroll to position [1128, 0]
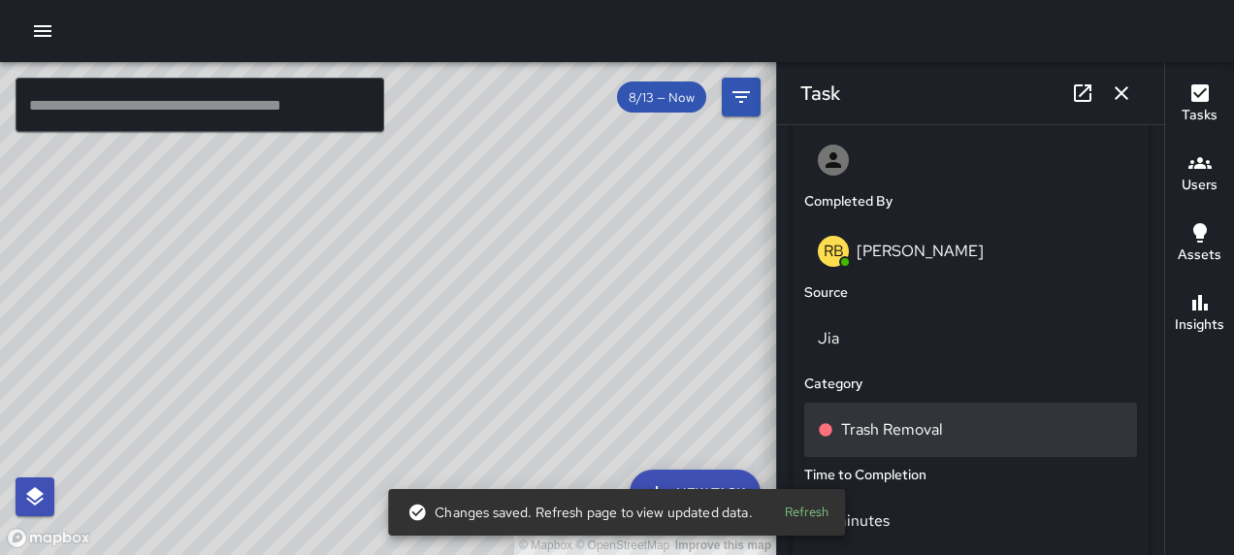
click at [926, 435] on p "Trash Removal" at bounding box center [892, 429] width 102 height 23
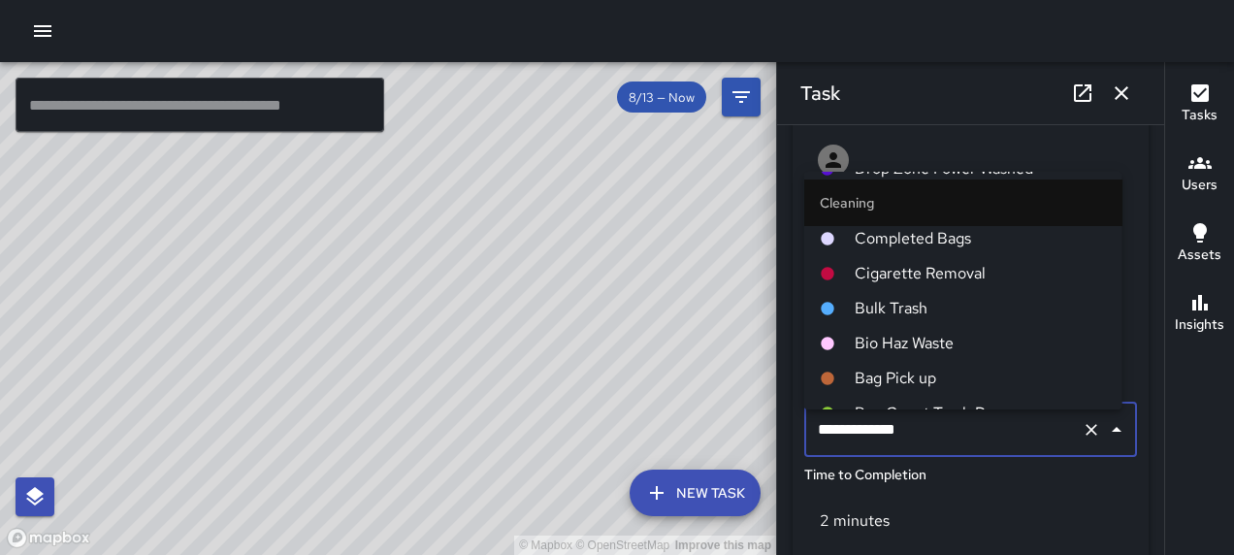
scroll to position [873, 0]
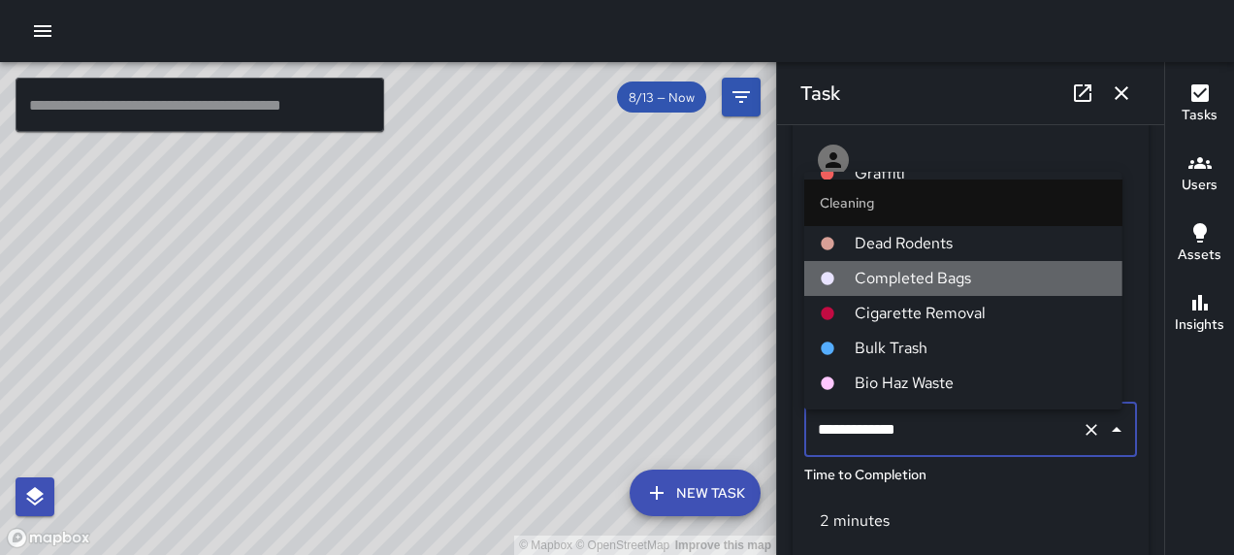
click at [964, 274] on span "Completed Bags" at bounding box center [981, 278] width 252 height 23
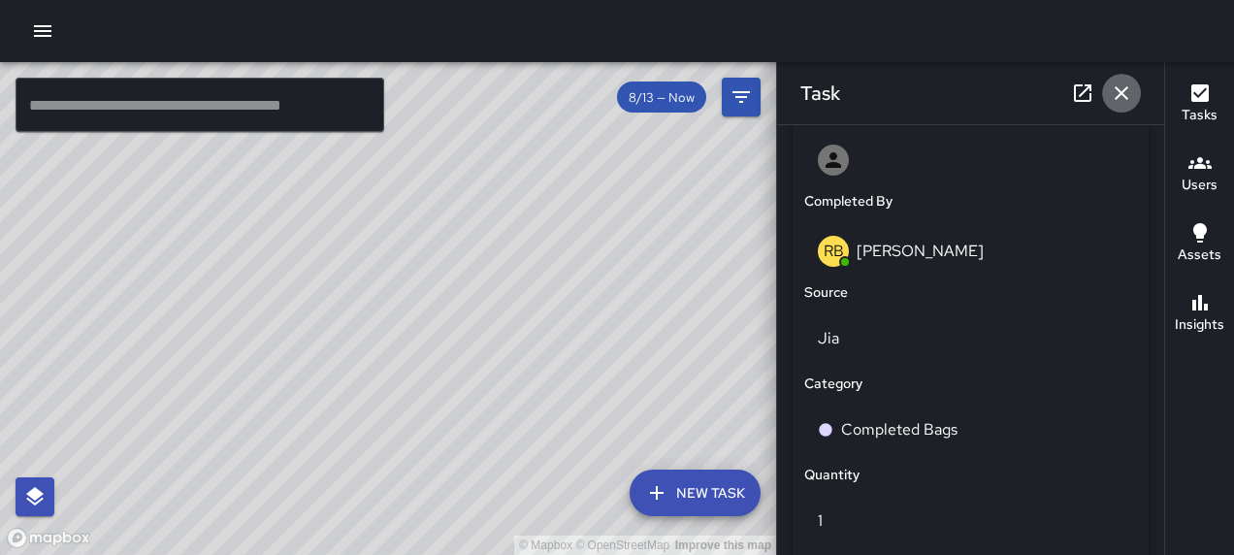
click at [1127, 85] on icon "button" at bounding box center [1121, 93] width 23 height 23
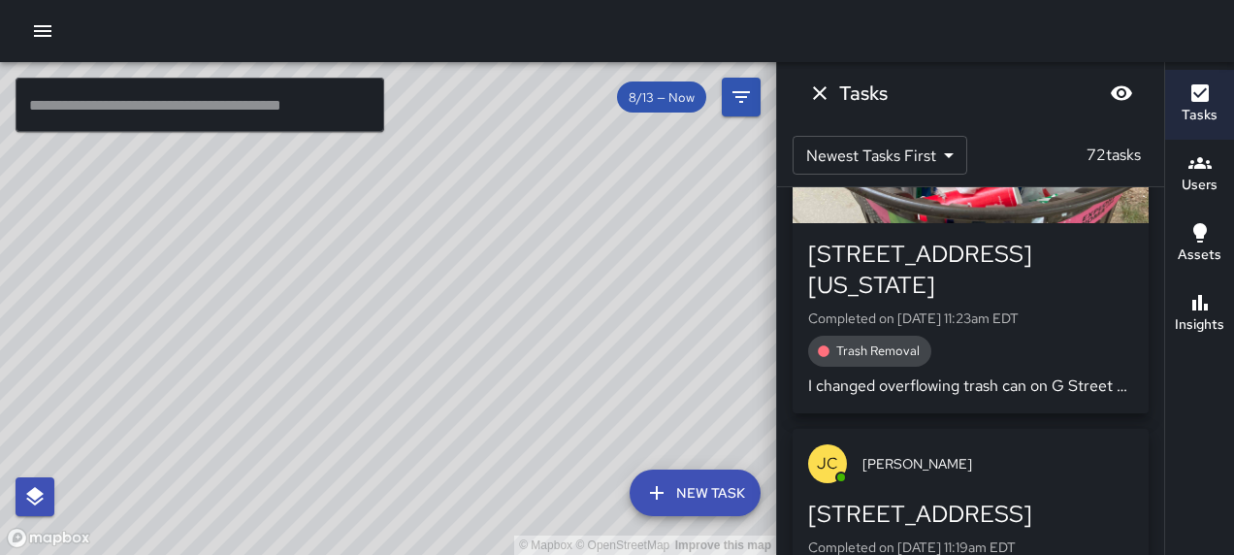
scroll to position [9274, 0]
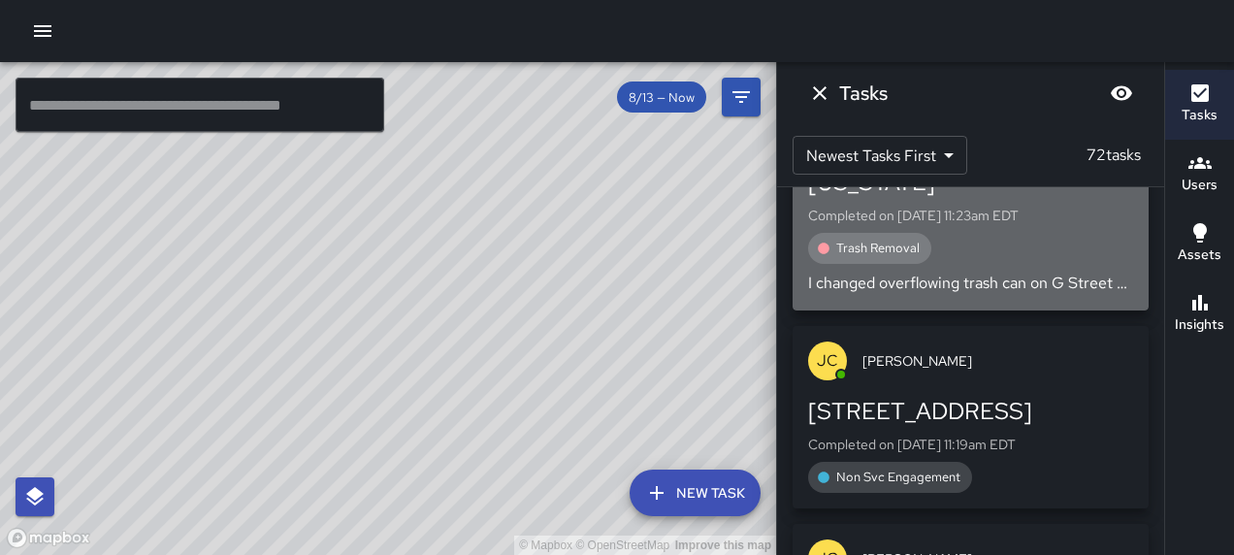
click at [1025, 120] on div "button" at bounding box center [971, 52] width 356 height 136
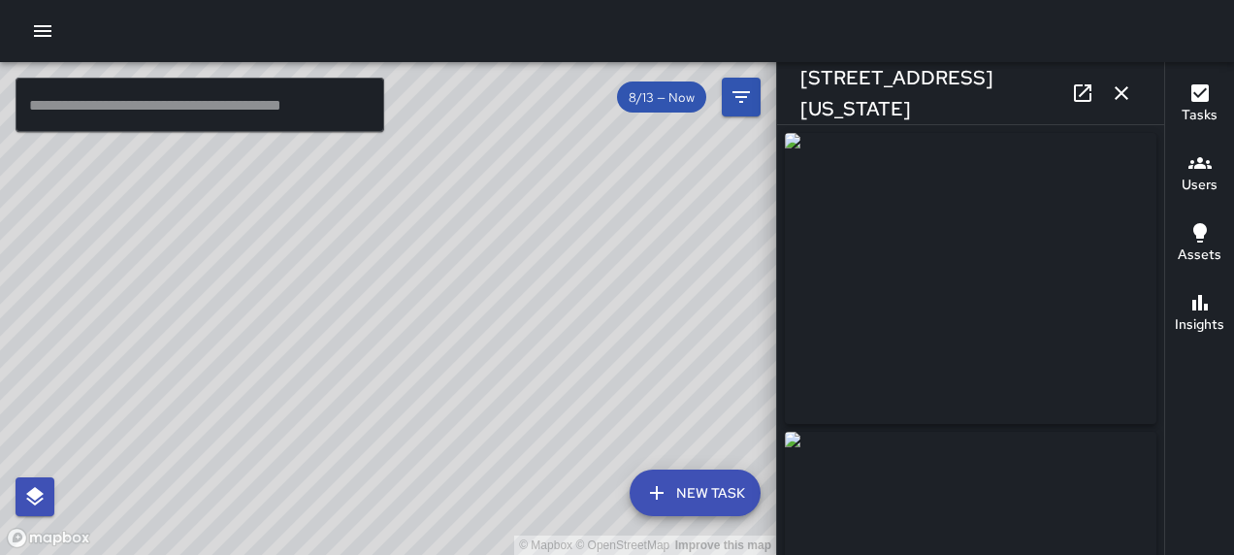
type input "**********"
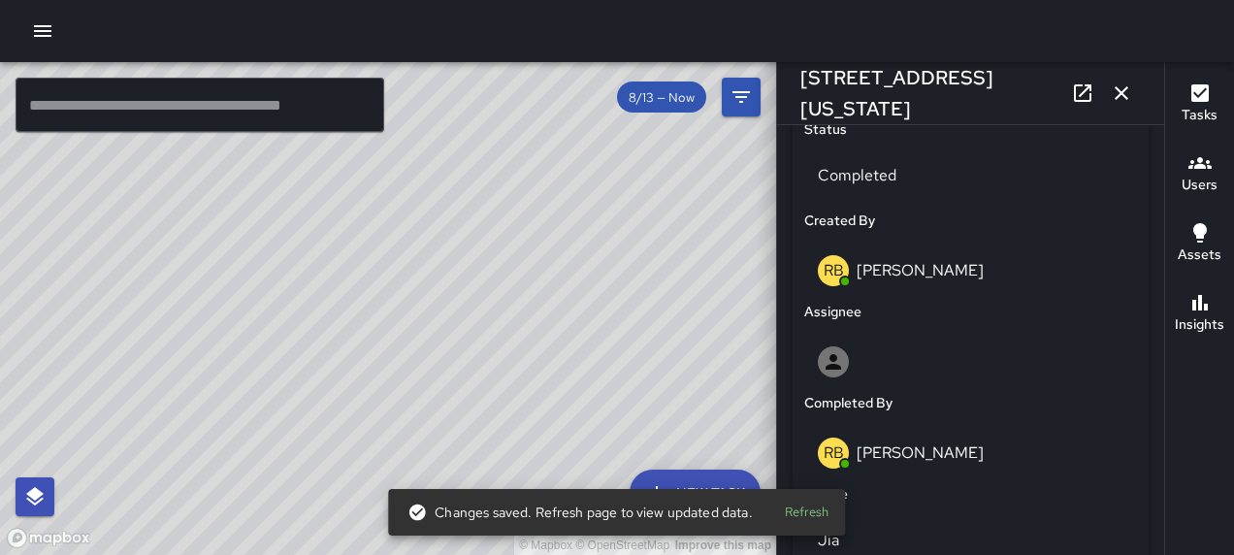
scroll to position [1067, 0]
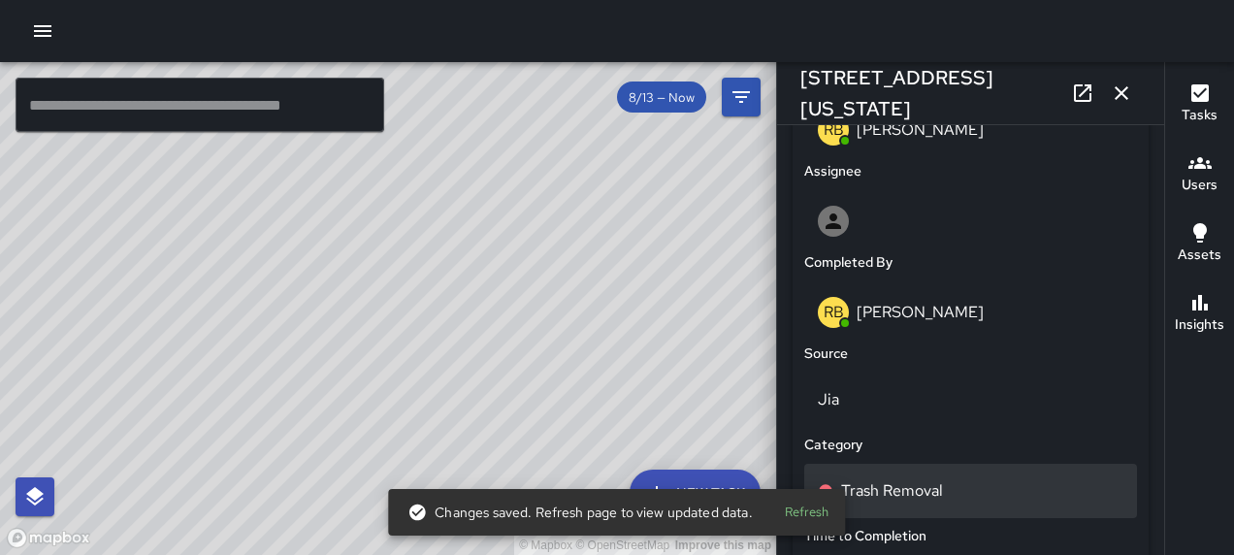
click at [904, 503] on p "Trash Removal" at bounding box center [892, 490] width 102 height 23
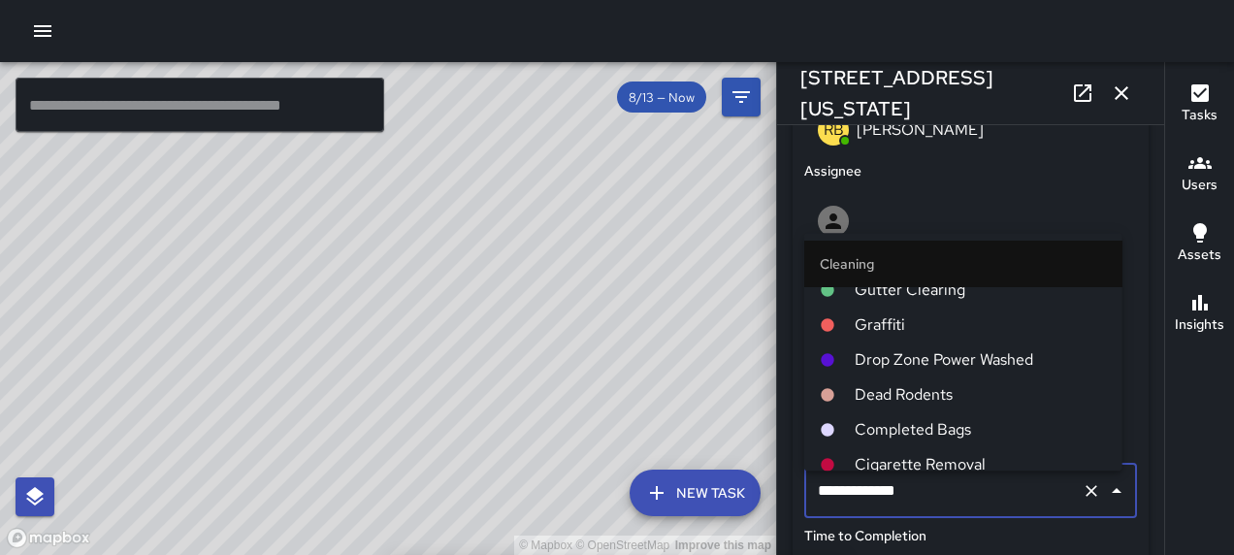
scroll to position [776, 0]
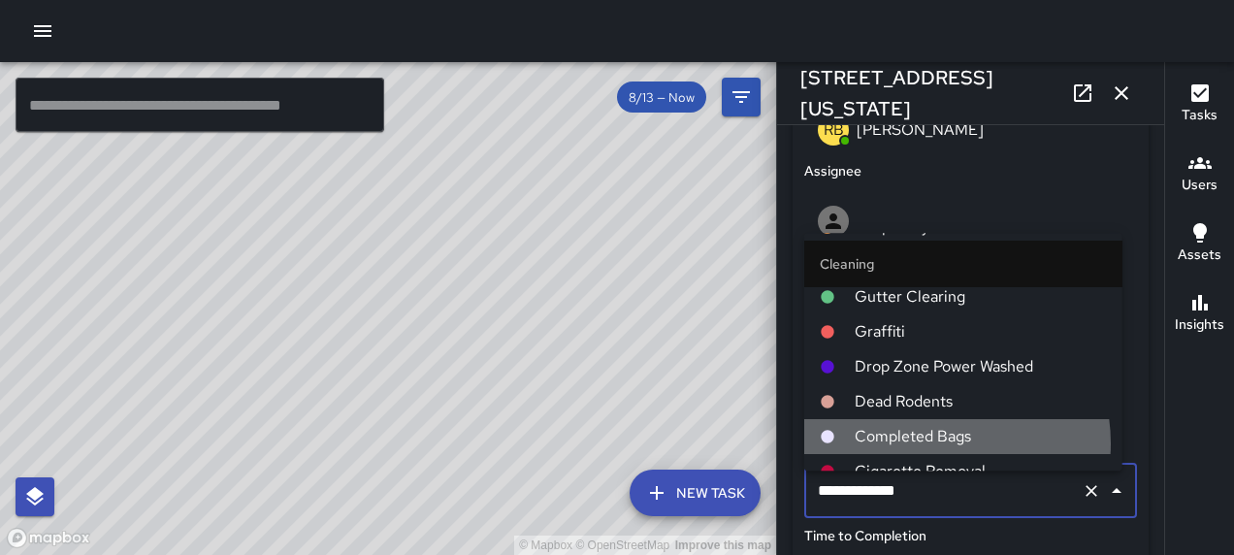
click at [933, 444] on span "Completed Bags" at bounding box center [981, 437] width 252 height 23
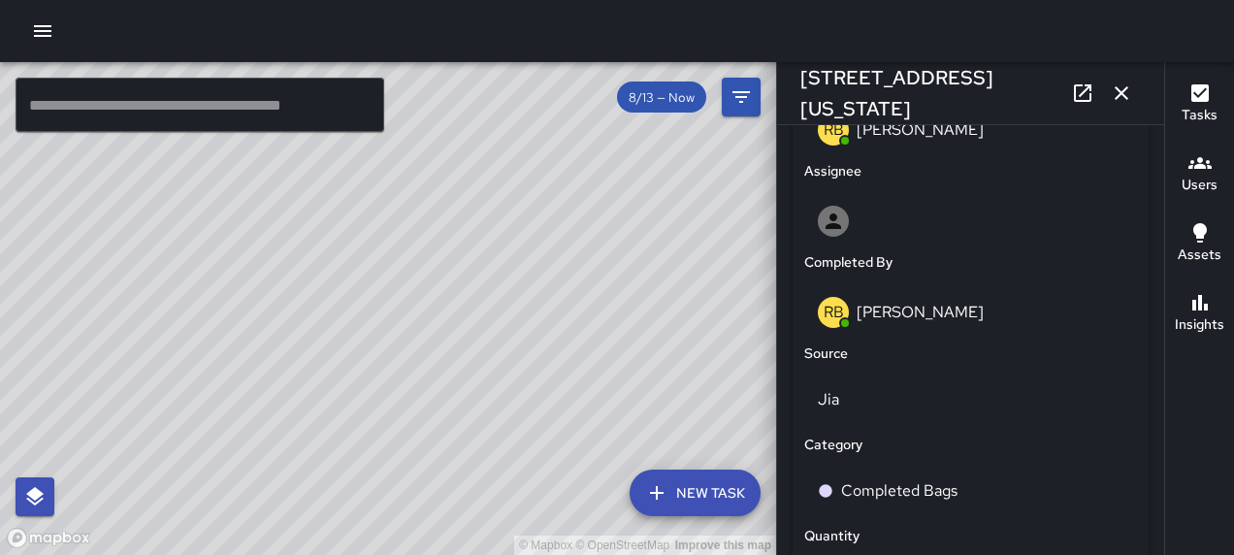
click at [1124, 85] on icon "button" at bounding box center [1121, 93] width 23 height 23
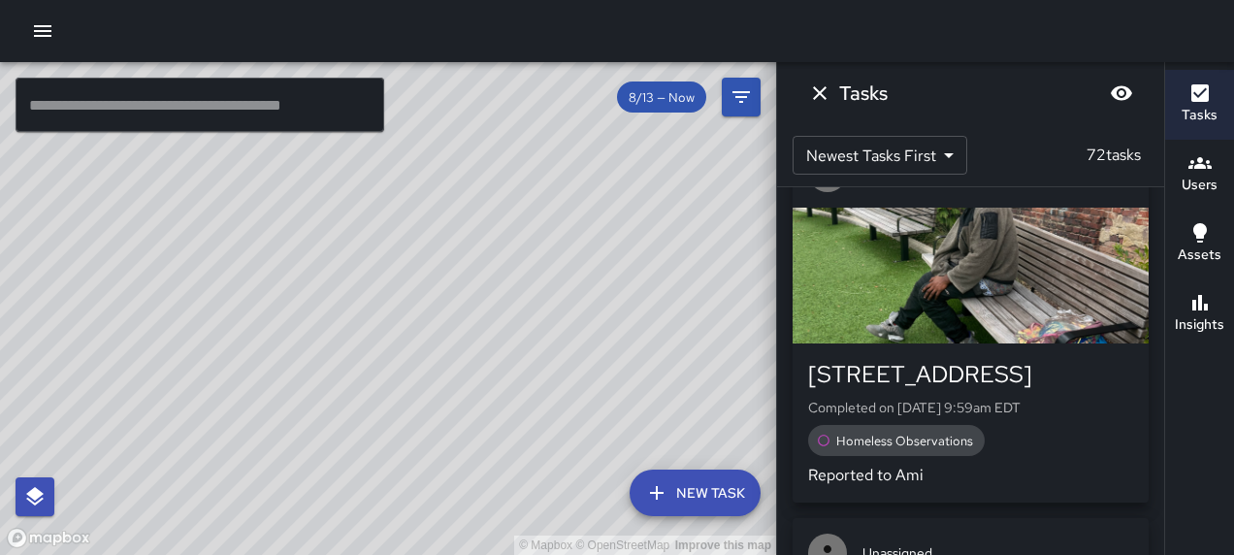
scroll to position [19423, 0]
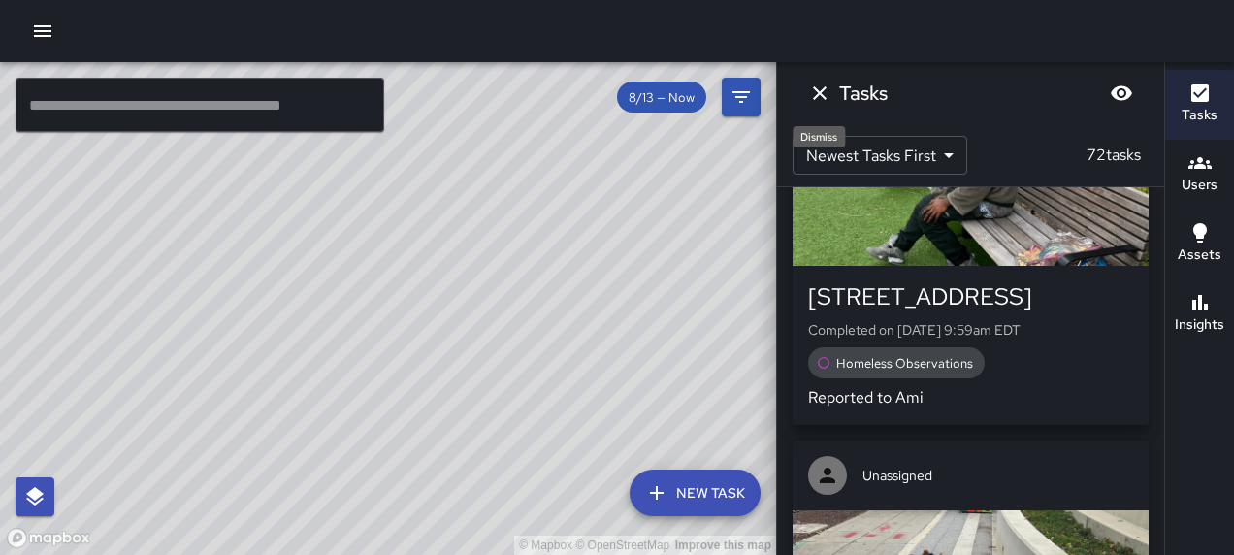
click at [815, 82] on icon "Dismiss" at bounding box center [819, 93] width 23 height 23
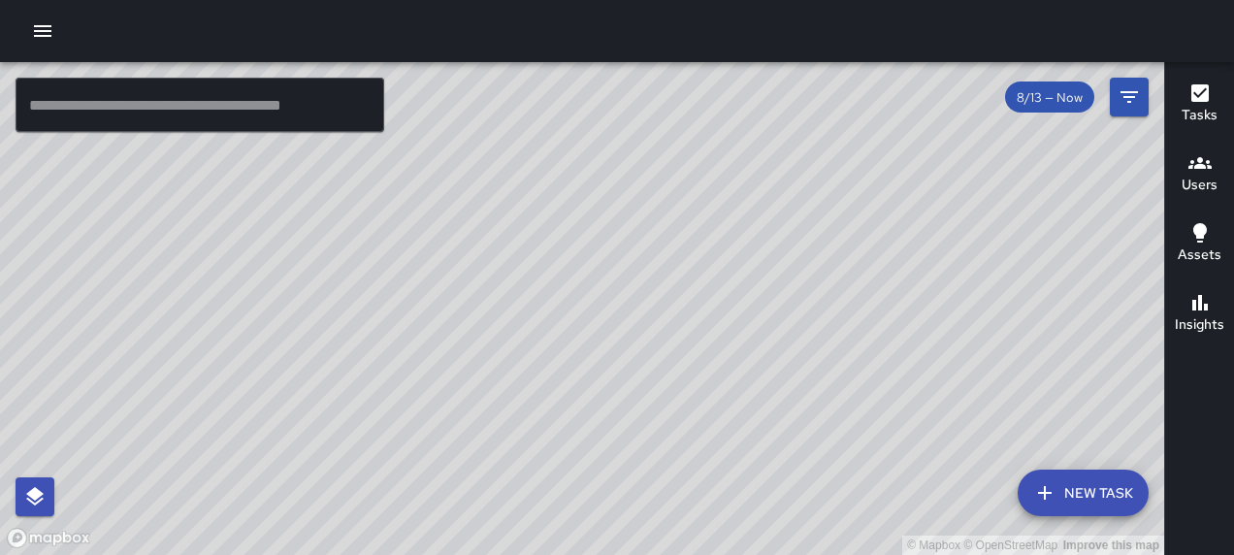
drag, startPoint x: 874, startPoint y: 299, endPoint x: 866, endPoint y: 388, distance: 89.6
click at [866, 388] on div "© Mapbox © OpenStreetMap Improve this map" at bounding box center [582, 308] width 1164 height 493
click at [1205, 93] on icon "button" at bounding box center [1200, 92] width 17 height 17
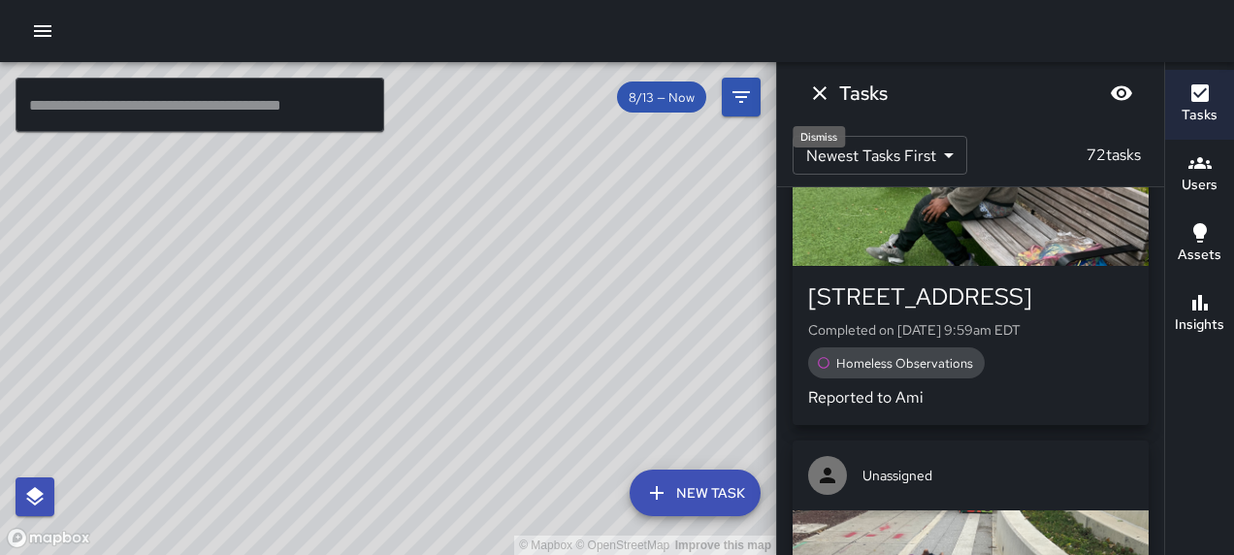
click at [825, 88] on icon "Dismiss" at bounding box center [820, 93] width 14 height 14
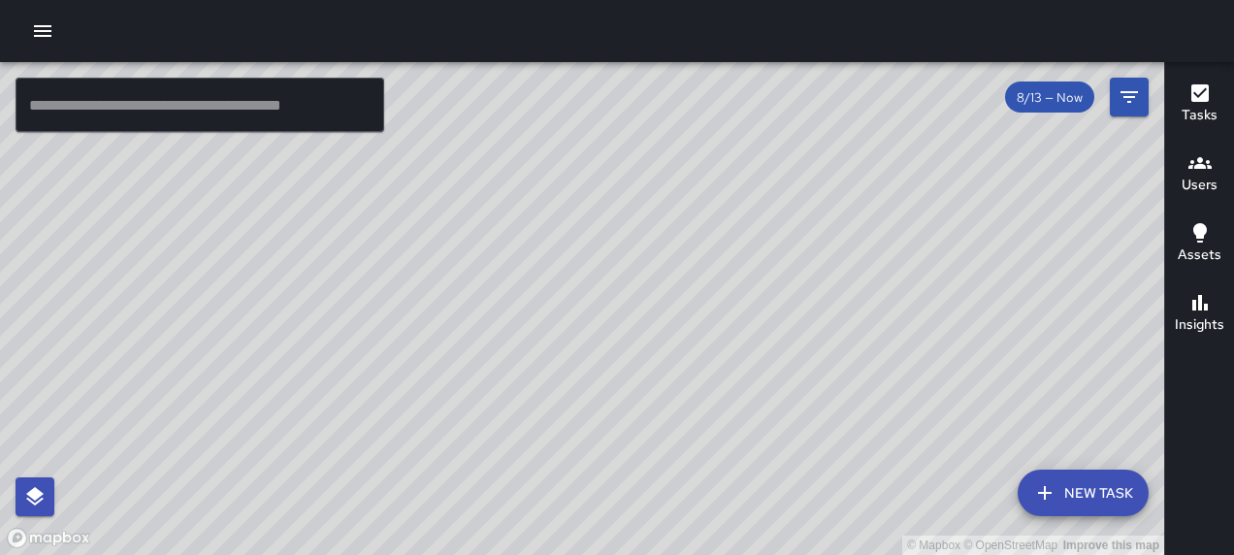
drag, startPoint x: 947, startPoint y: 285, endPoint x: 807, endPoint y: 355, distance: 156.2
click at [809, 361] on div "© Mapbox © OpenStreetMap Improve this map" at bounding box center [582, 308] width 1164 height 493
drag, startPoint x: 823, startPoint y: 325, endPoint x: 864, endPoint y: 437, distance: 118.8
click at [864, 437] on div "© Mapbox © OpenStreetMap Improve this map" at bounding box center [582, 308] width 1164 height 493
drag, startPoint x: 884, startPoint y: 311, endPoint x: 906, endPoint y: 220, distance: 93.0
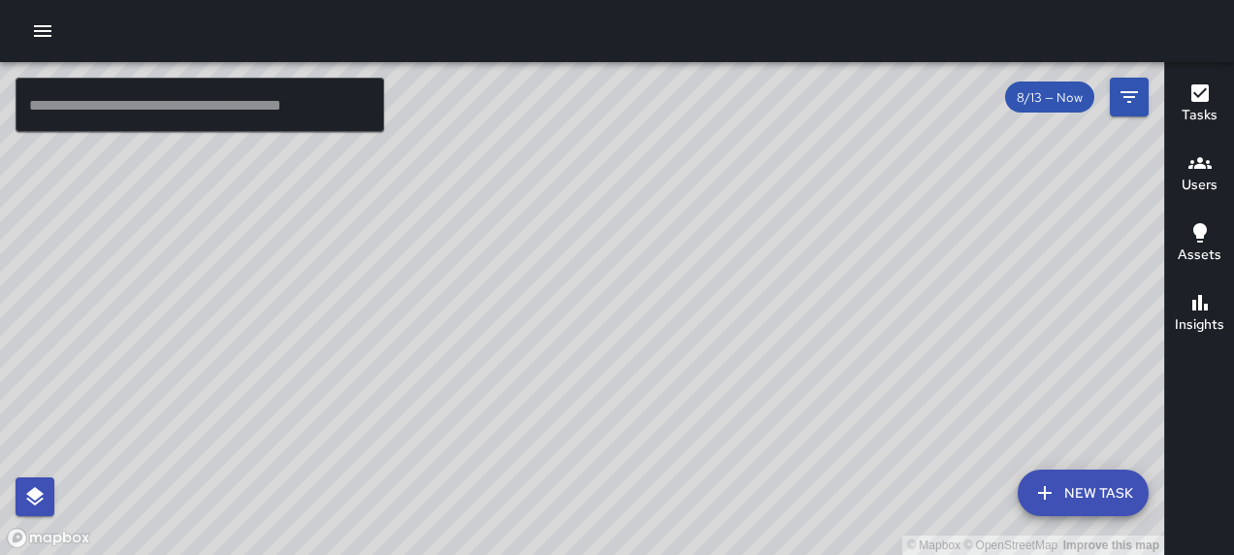
click at [906, 220] on div "© Mapbox © OpenStreetMap Improve this map" at bounding box center [582, 308] width 1164 height 493
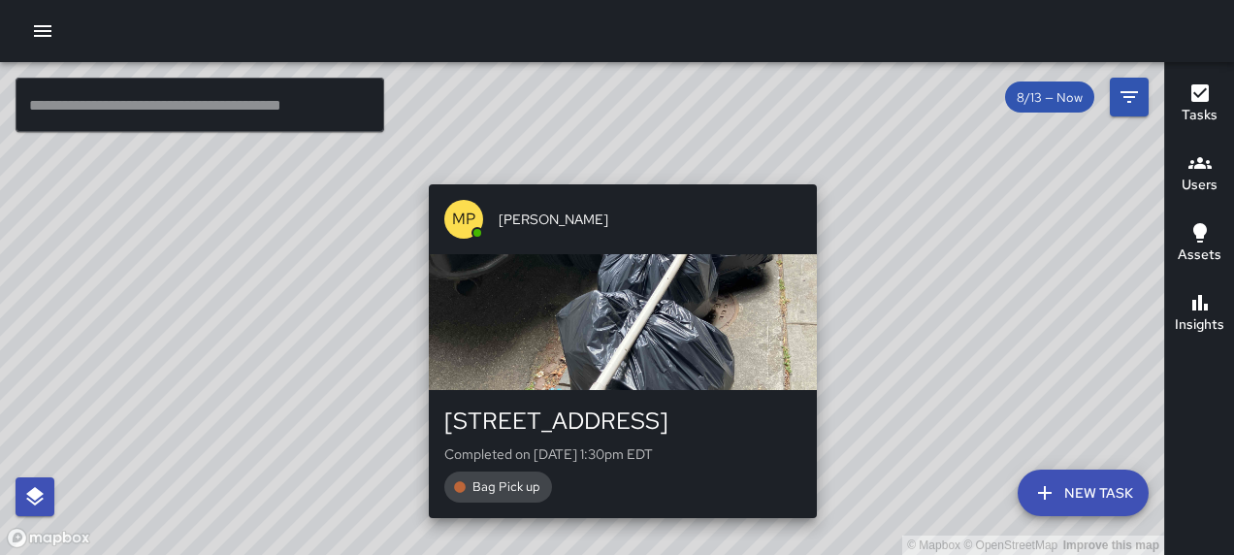
click at [617, 530] on div "© Mapbox © OpenStreetMap Improve this map MP [PERSON_NAME] [STREET_ADDRESS] Com…" at bounding box center [582, 308] width 1164 height 493
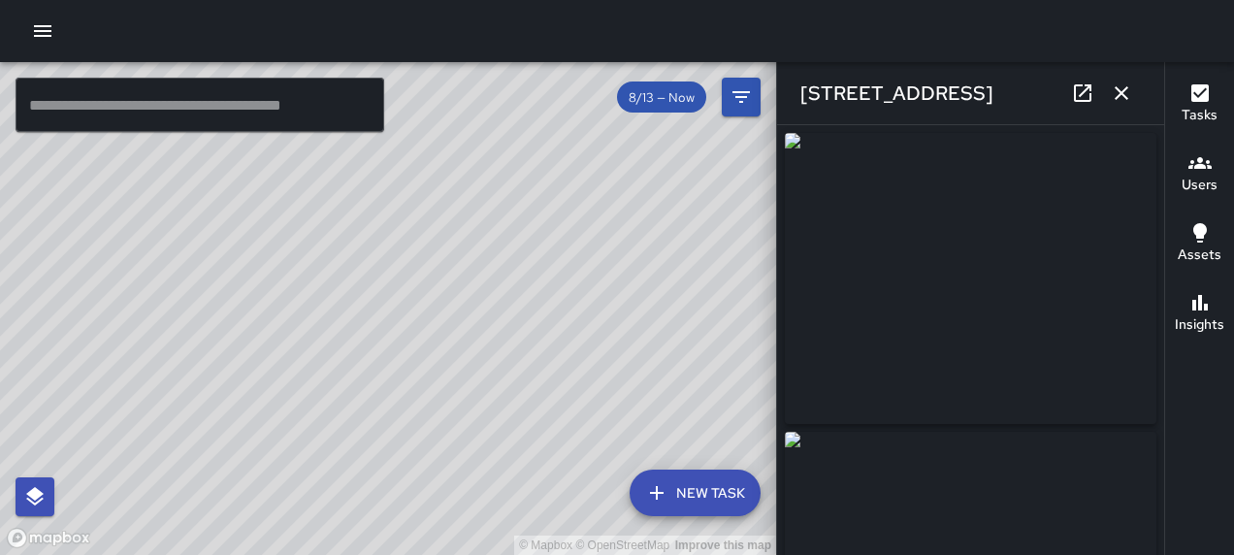
type input "**********"
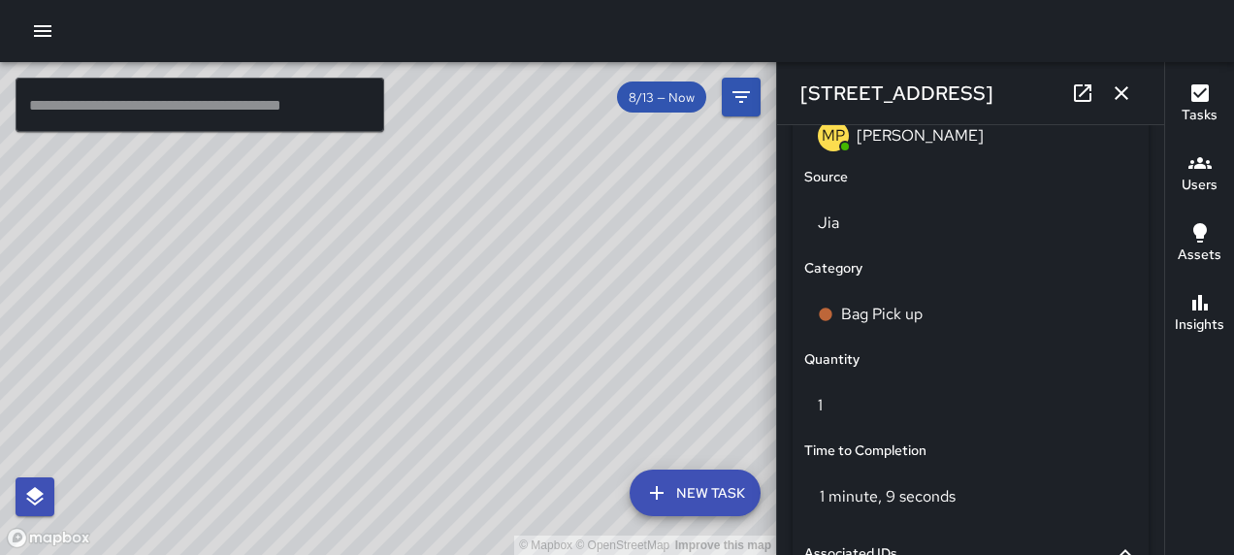
scroll to position [1542, 0]
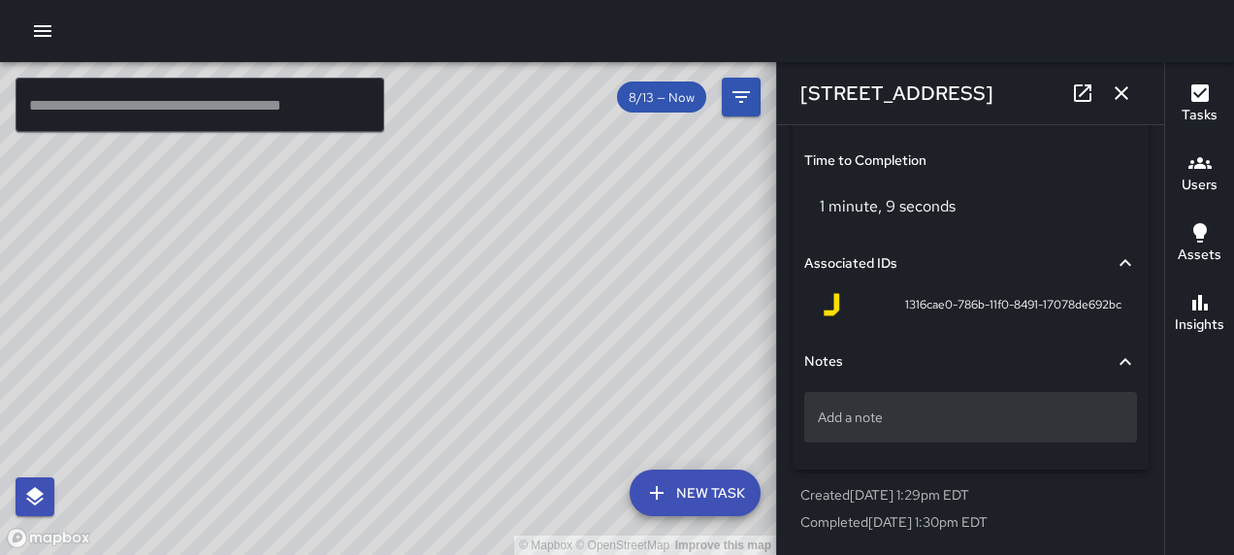
click at [841, 420] on p "Add a note" at bounding box center [971, 417] width 306 height 19
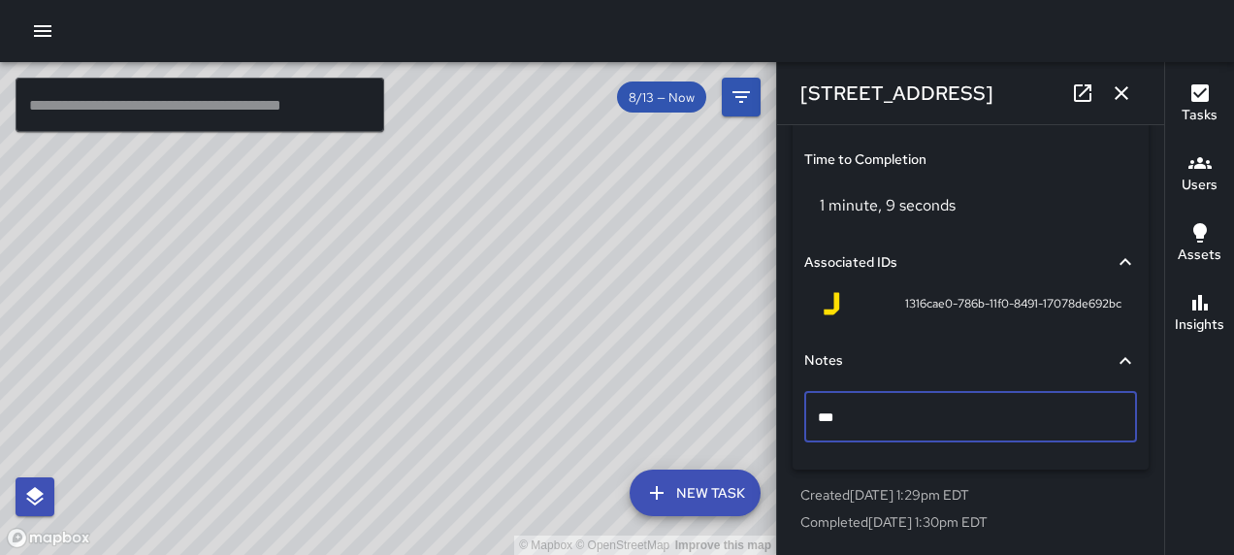
scroll to position [19454, 0]
type textarea "*****"
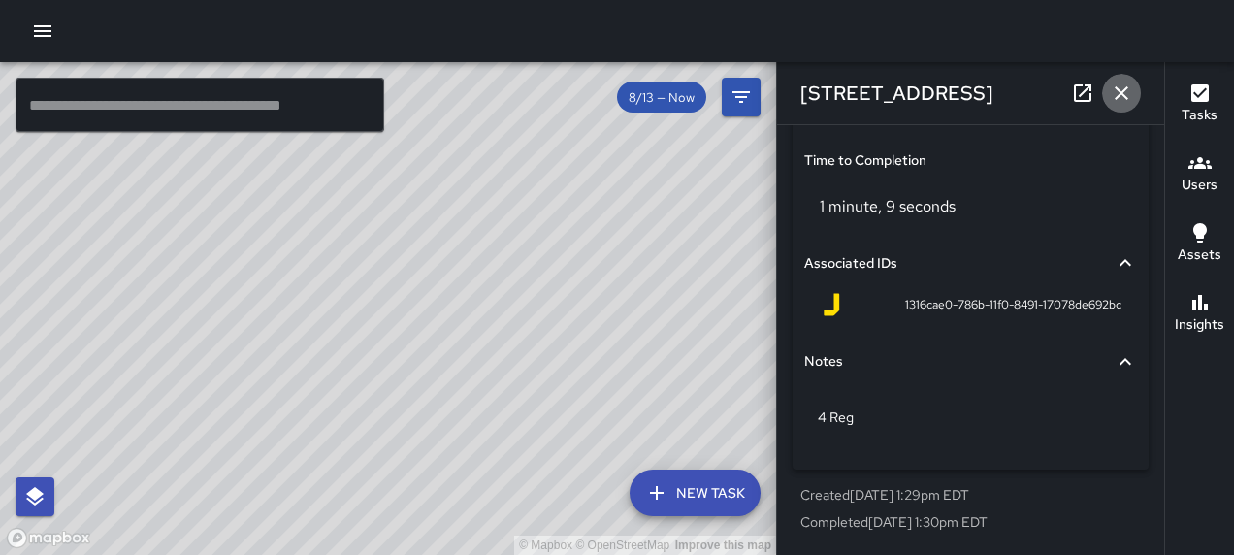
click at [1120, 85] on icon "button" at bounding box center [1121, 93] width 23 height 23
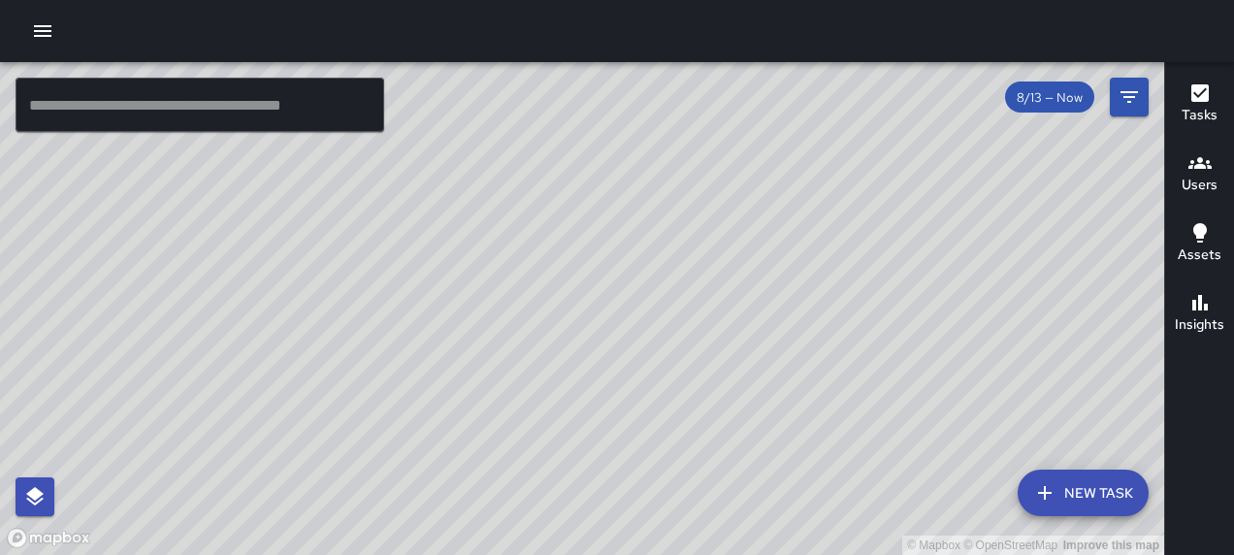
click at [476, 355] on div "© Mapbox © OpenStreetMap Improve this map RB [PERSON_NAME] [STREET_ADDRESS] Com…" at bounding box center [582, 308] width 1164 height 493
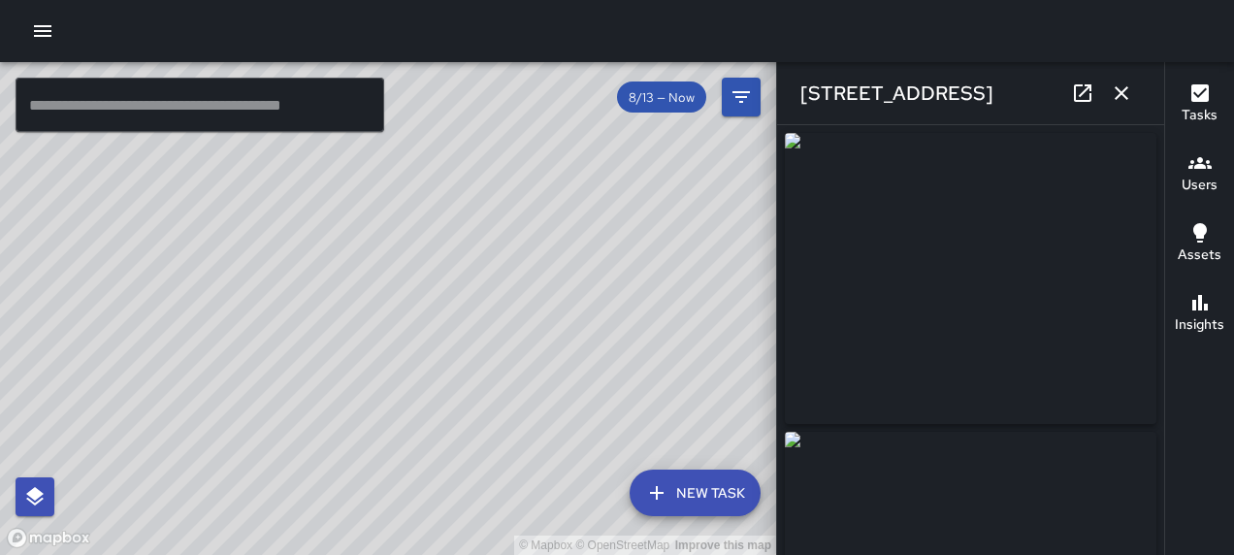
type input "**********"
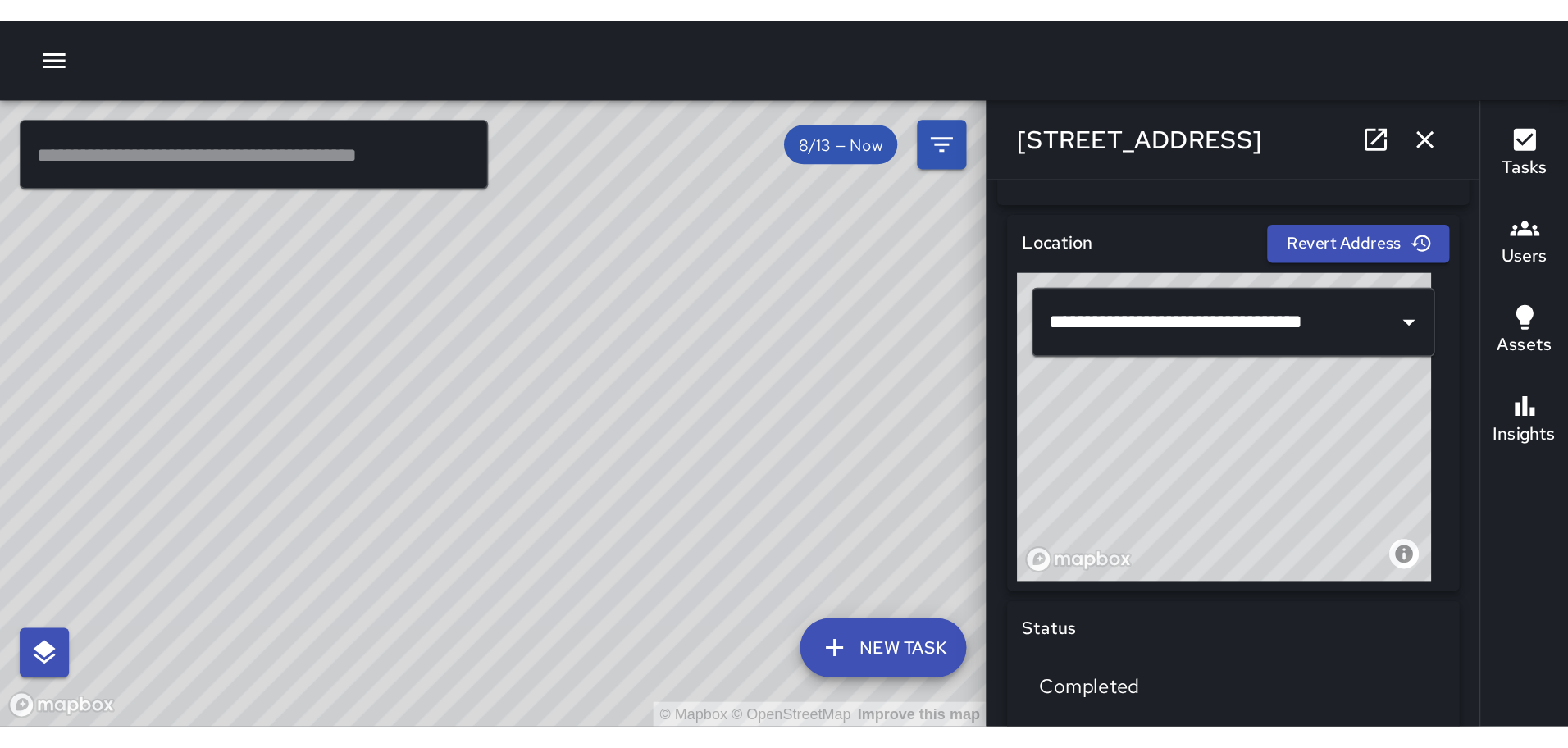
scroll to position [492, 0]
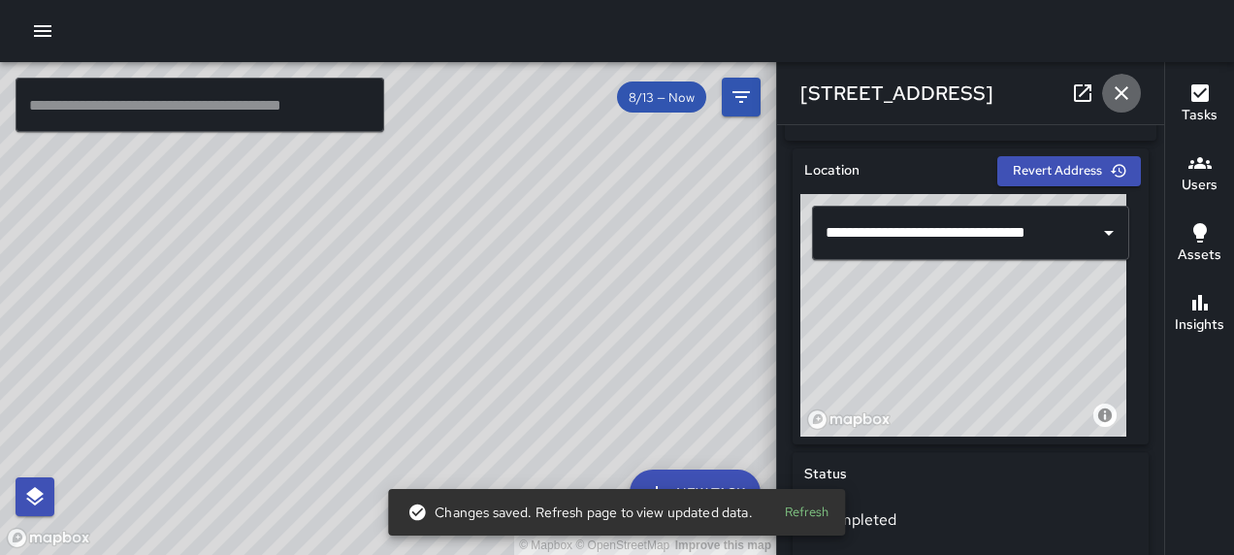
click at [1116, 93] on icon "button" at bounding box center [1121, 93] width 23 height 23
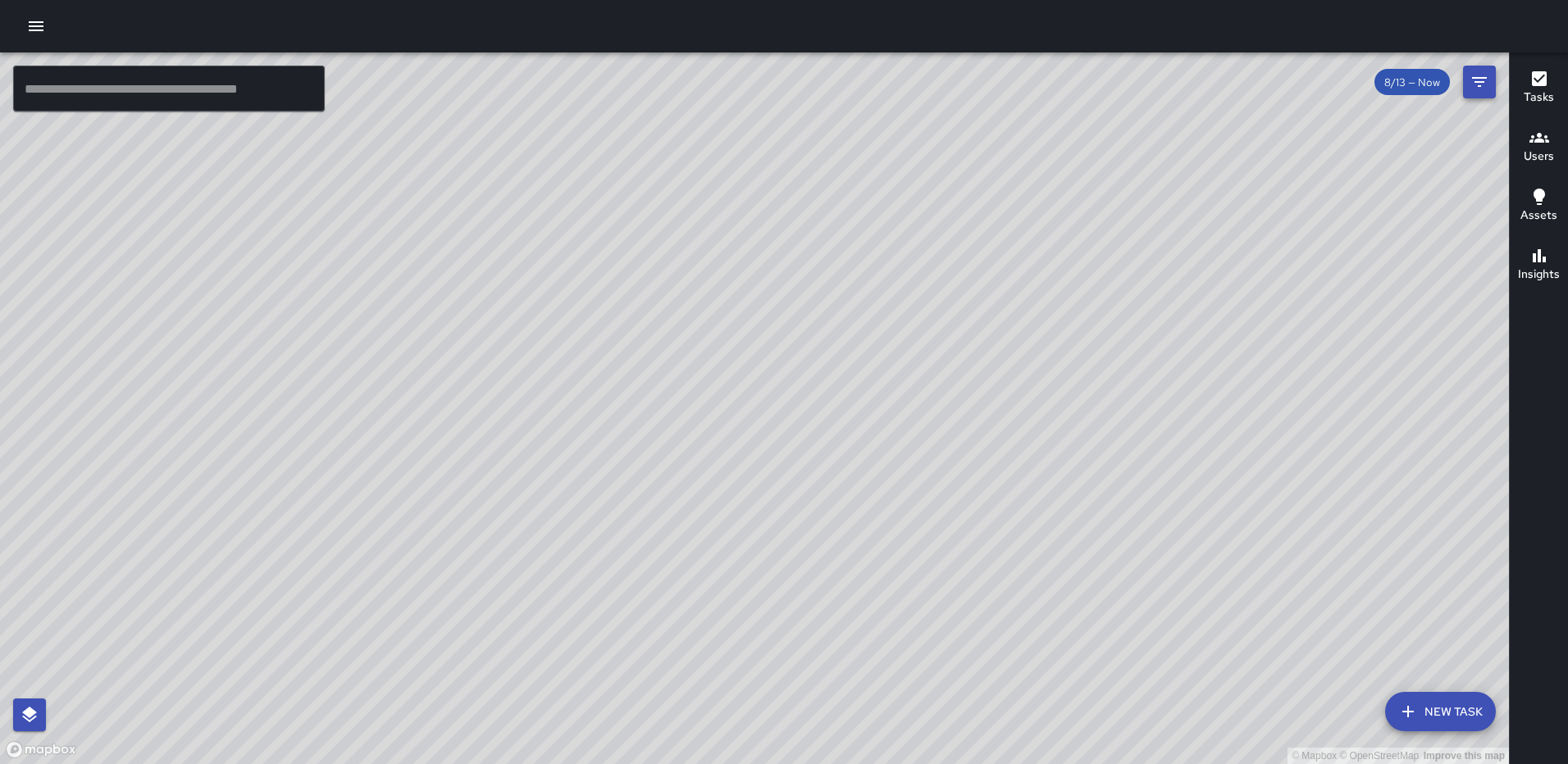
scroll to position [17674, 0]
